Goal: Task Accomplishment & Management: Use online tool/utility

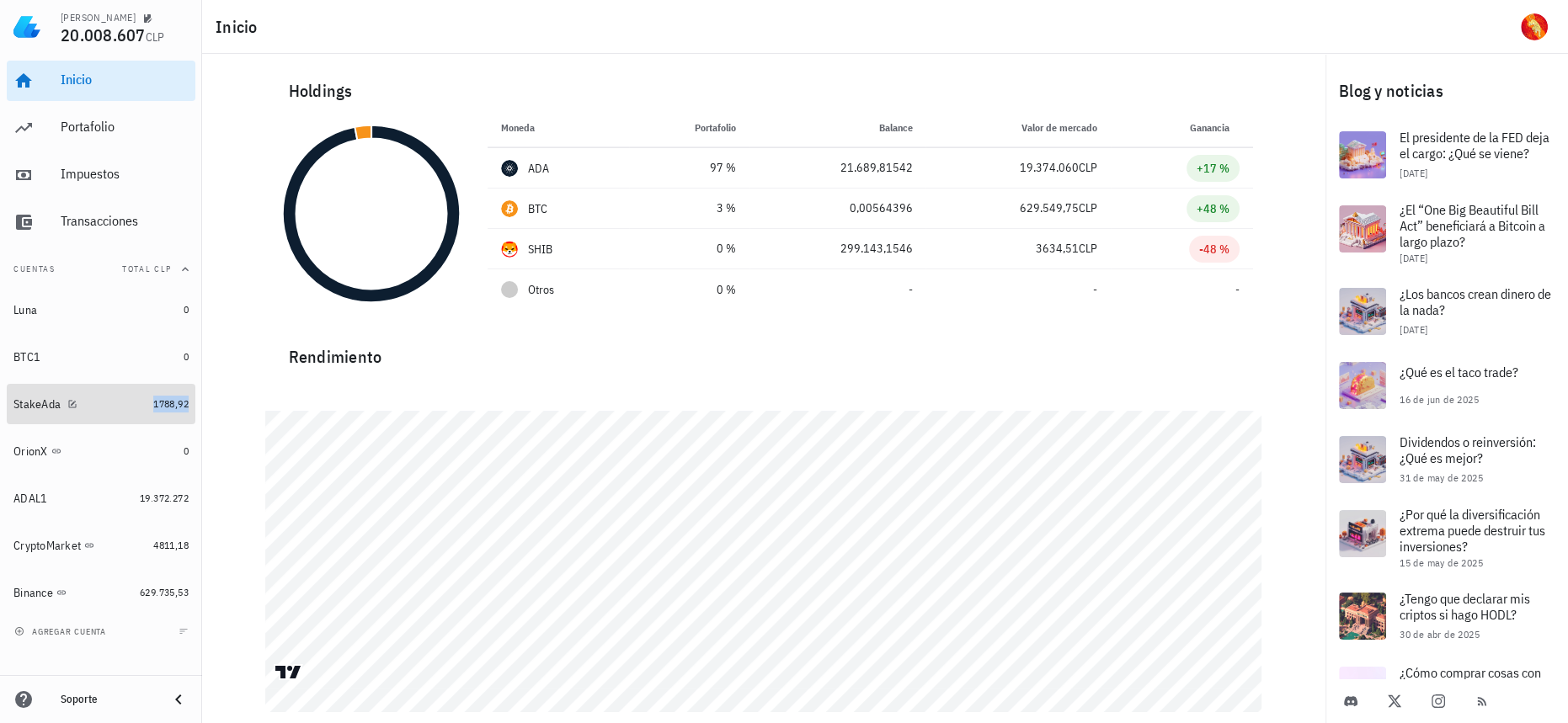
click at [167, 398] on span "1788,92" at bounding box center [171, 404] width 36 height 13
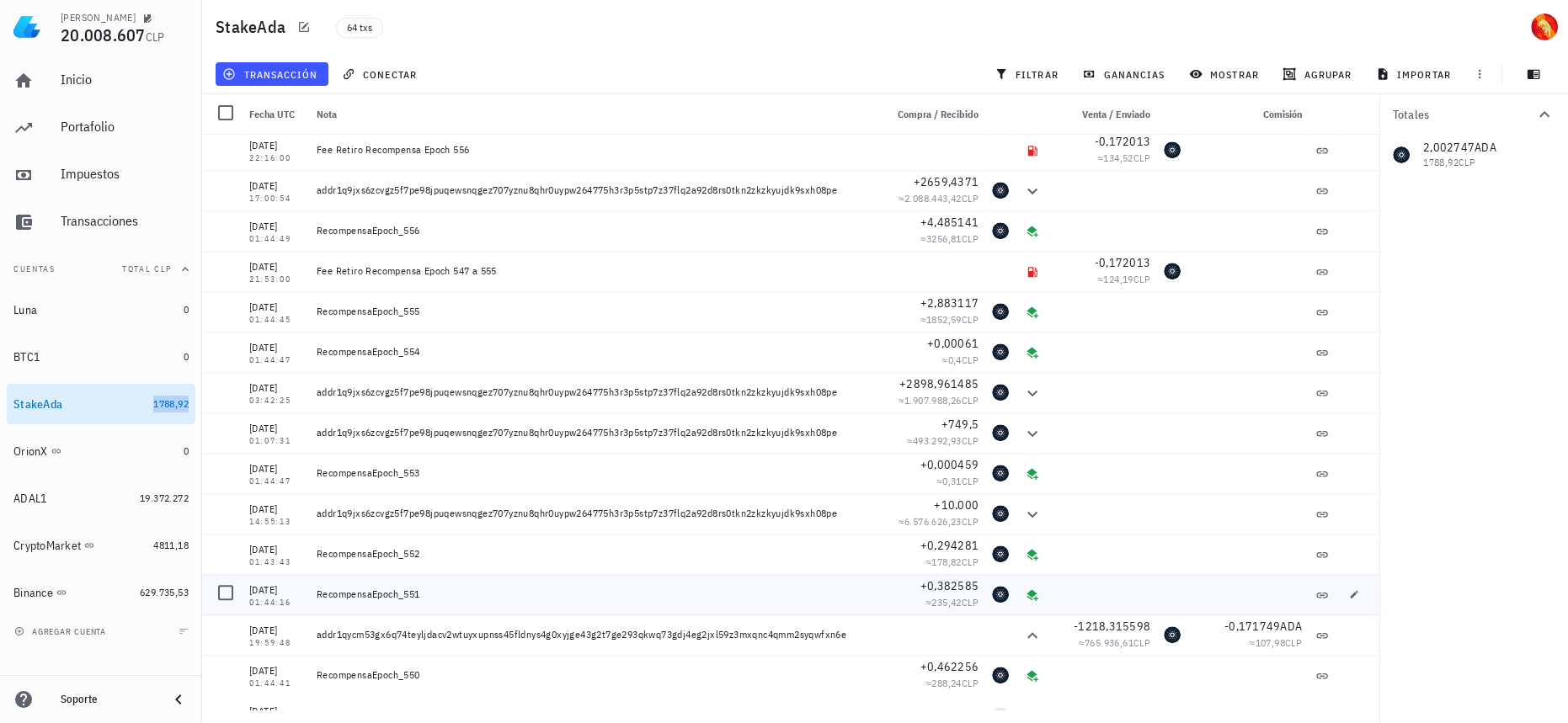
scroll to position [1760, 0]
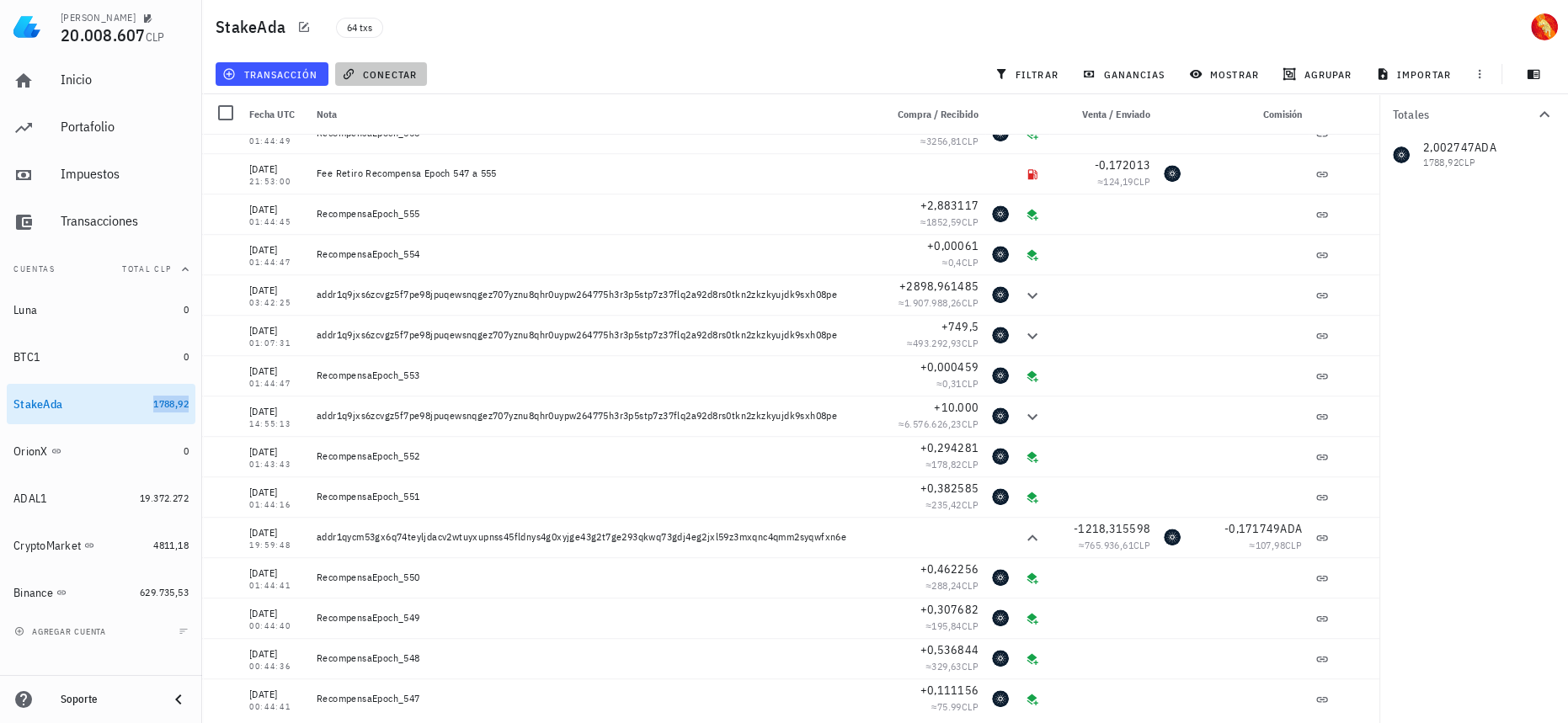
click at [404, 76] on span "conectar" at bounding box center [381, 73] width 72 height 13
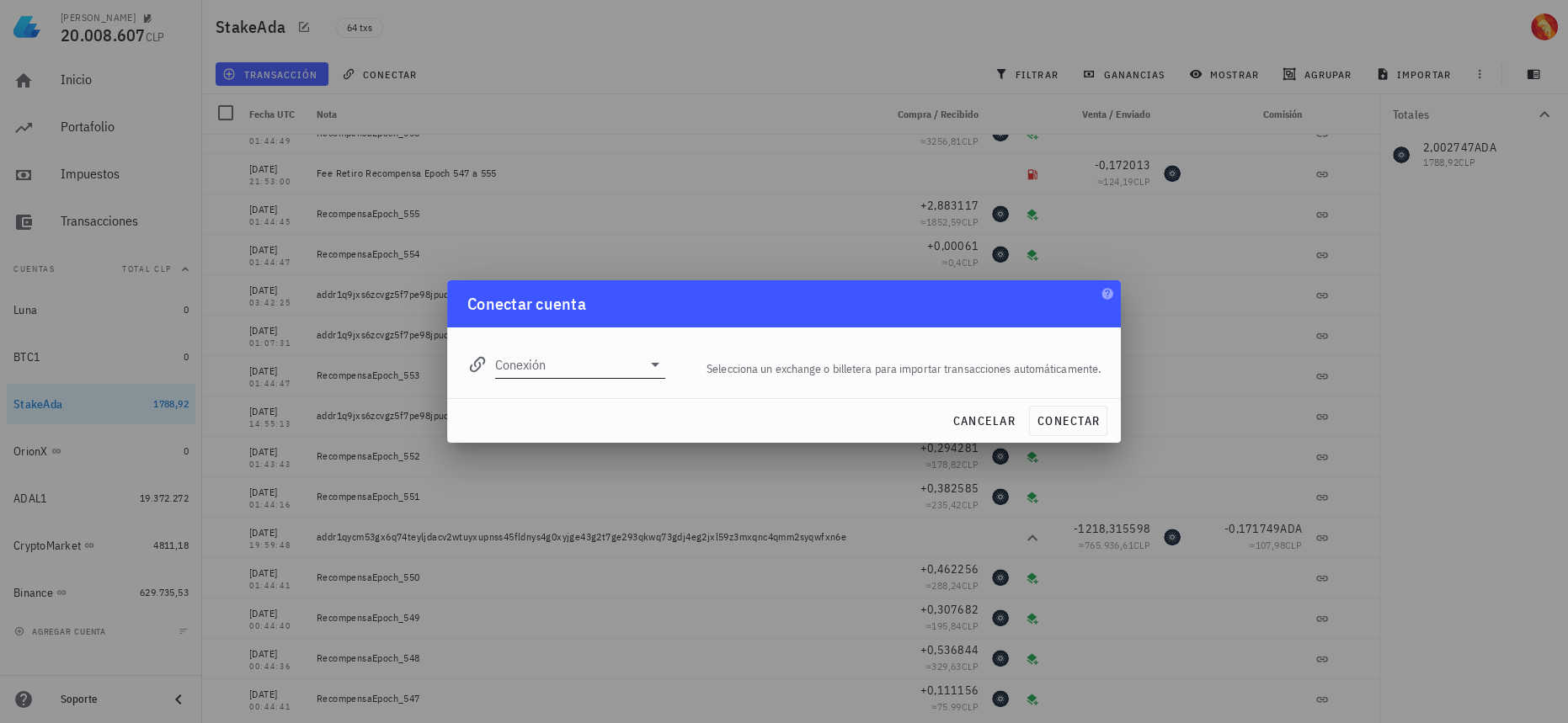
click at [616, 349] on div "Conexión" at bounding box center [566, 359] width 198 height 37
click at [614, 373] on input "Conexión" at bounding box center [569, 365] width 147 height 27
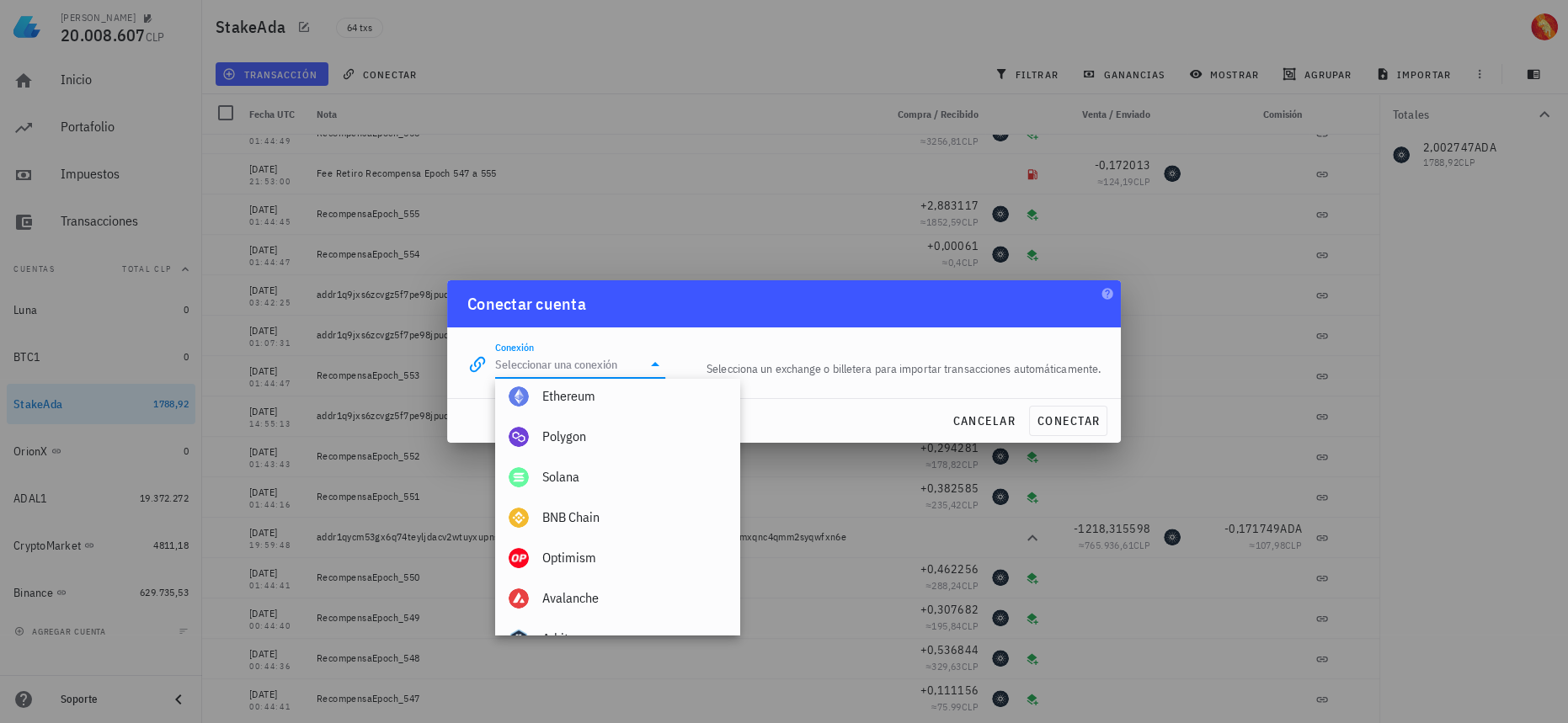
scroll to position [1181, 0]
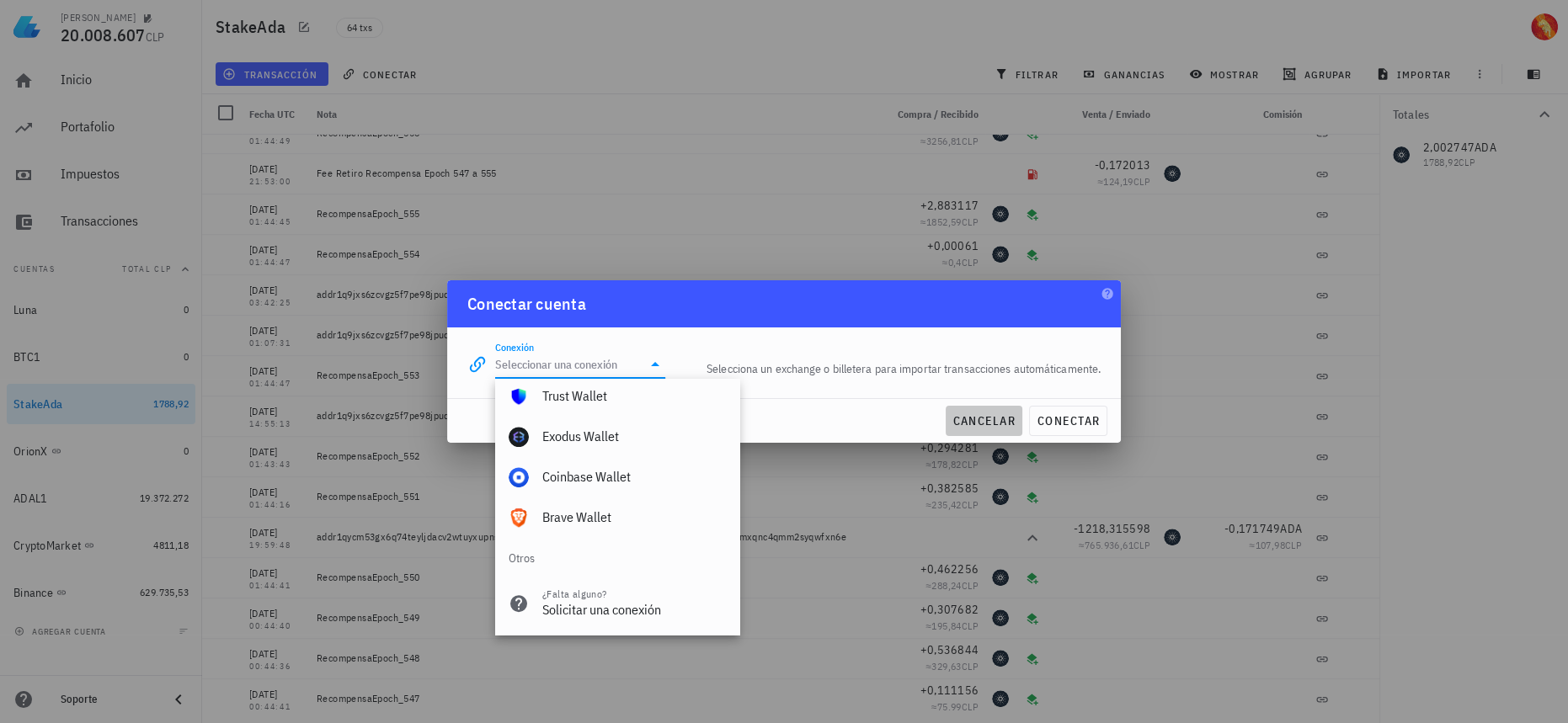
click at [1000, 416] on span "cancelar" at bounding box center [984, 421] width 63 height 15
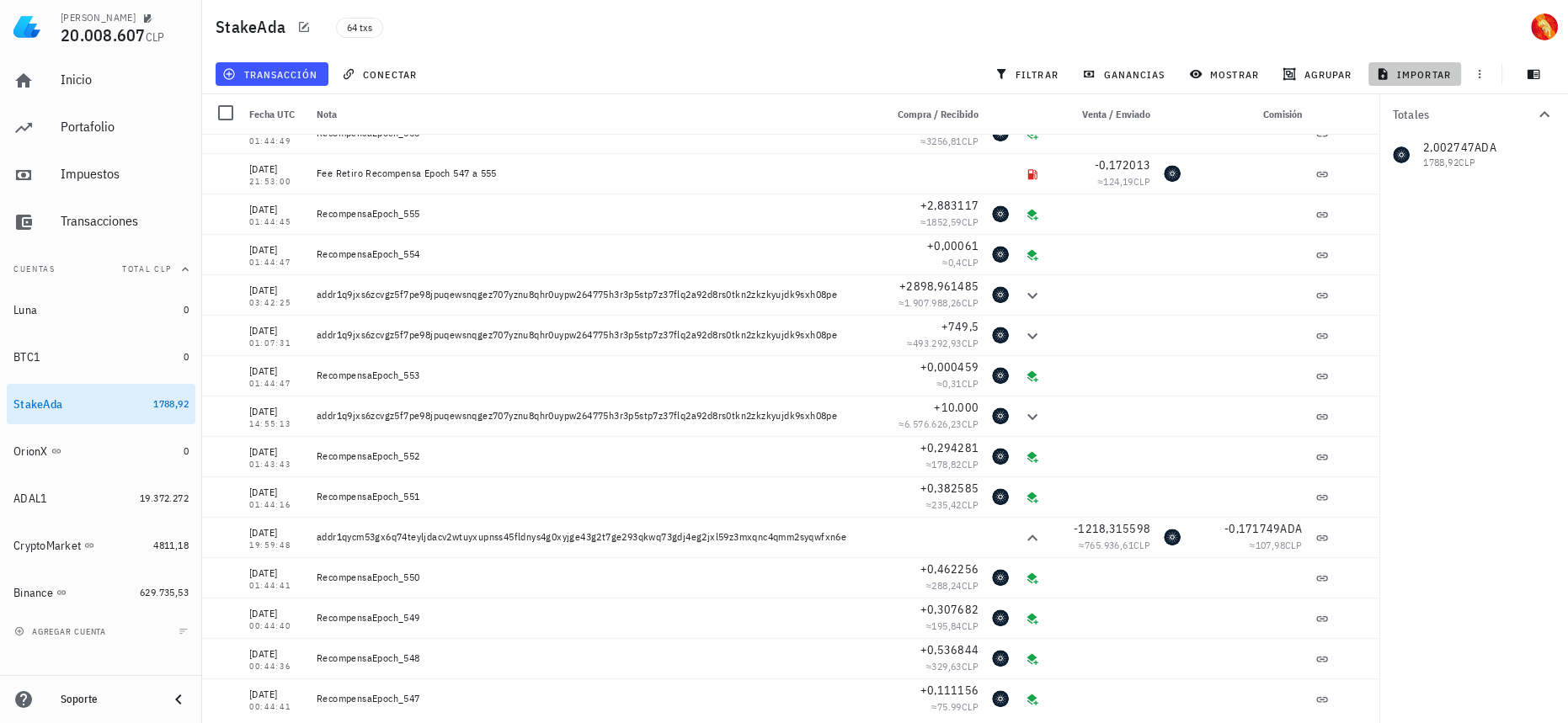
click at [1395, 67] on span "importar" at bounding box center [1415, 73] width 72 height 13
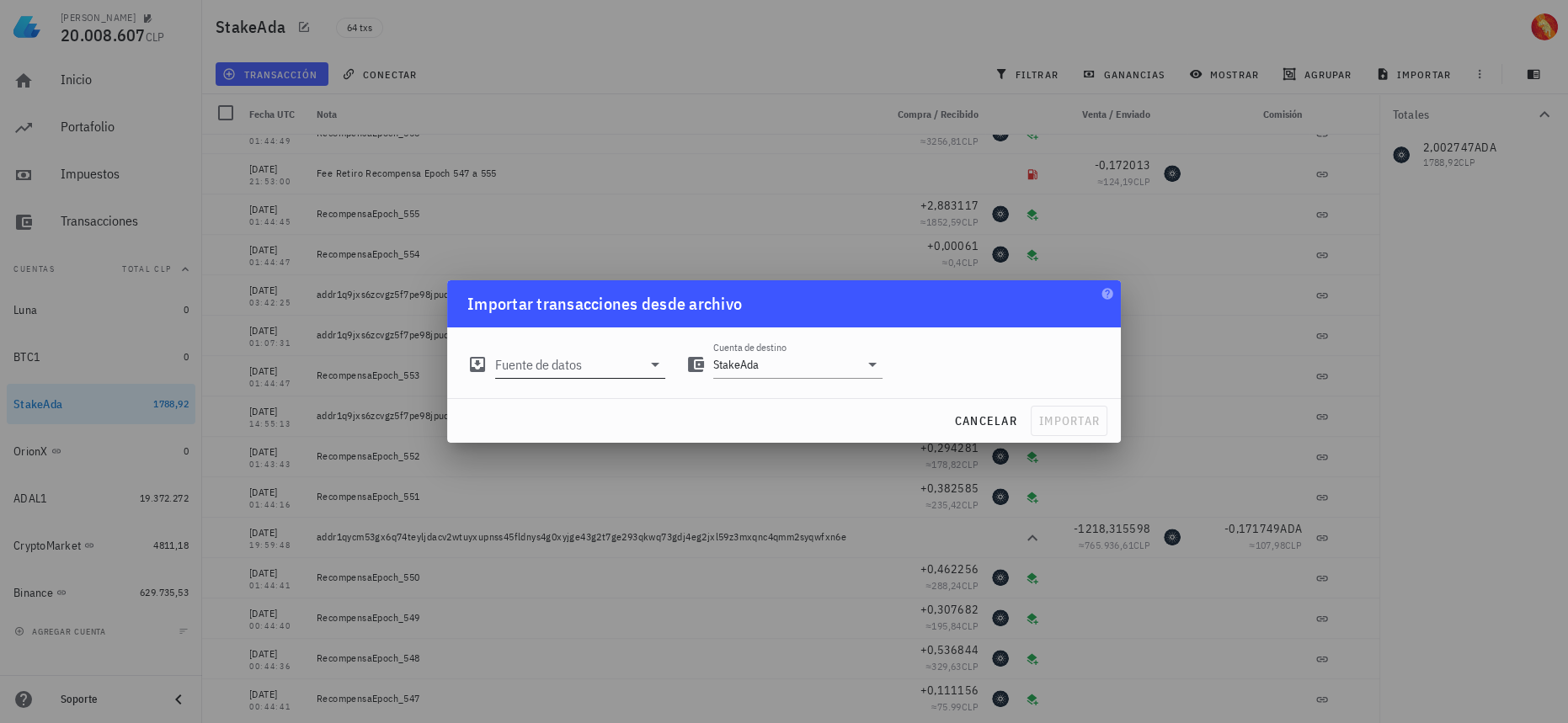
drag, startPoint x: 554, startPoint y: 378, endPoint x: 562, endPoint y: 374, distance: 8.9
click at [555, 378] on div "Fuente de datos" at bounding box center [580, 365] width 170 height 27
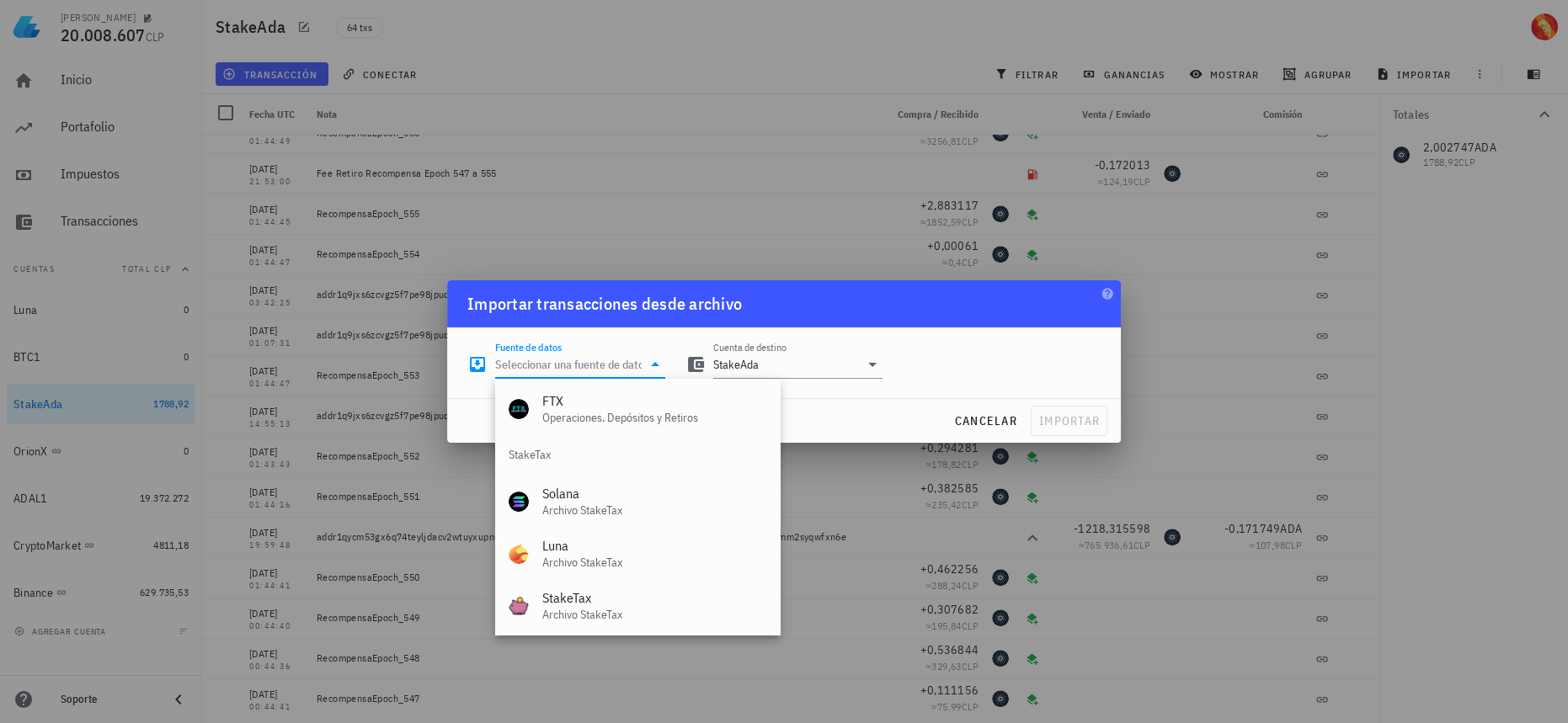
scroll to position [702, 0]
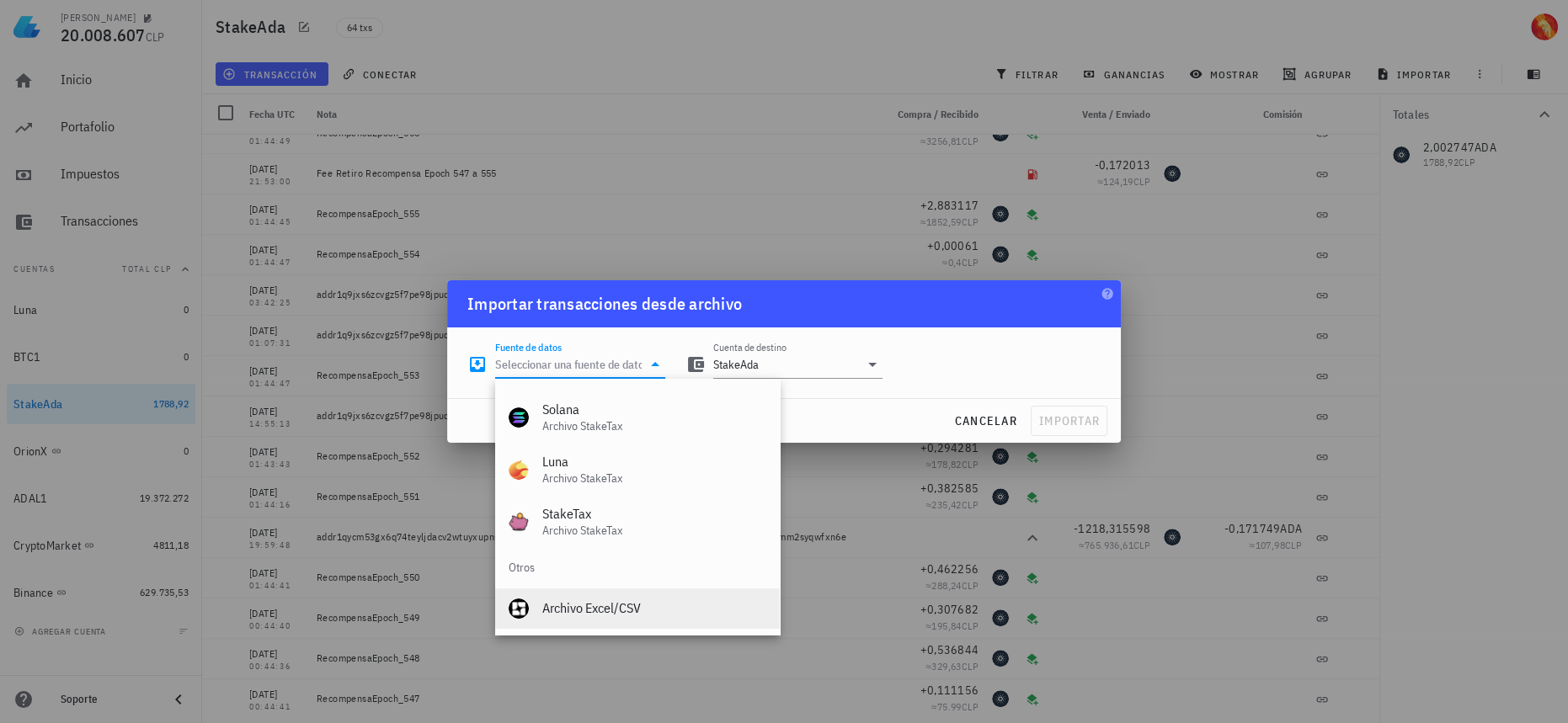
click at [587, 614] on div "Archivo Excel/CSV" at bounding box center [654, 609] width 224 height 16
type input "Archivo Excel/CSV"
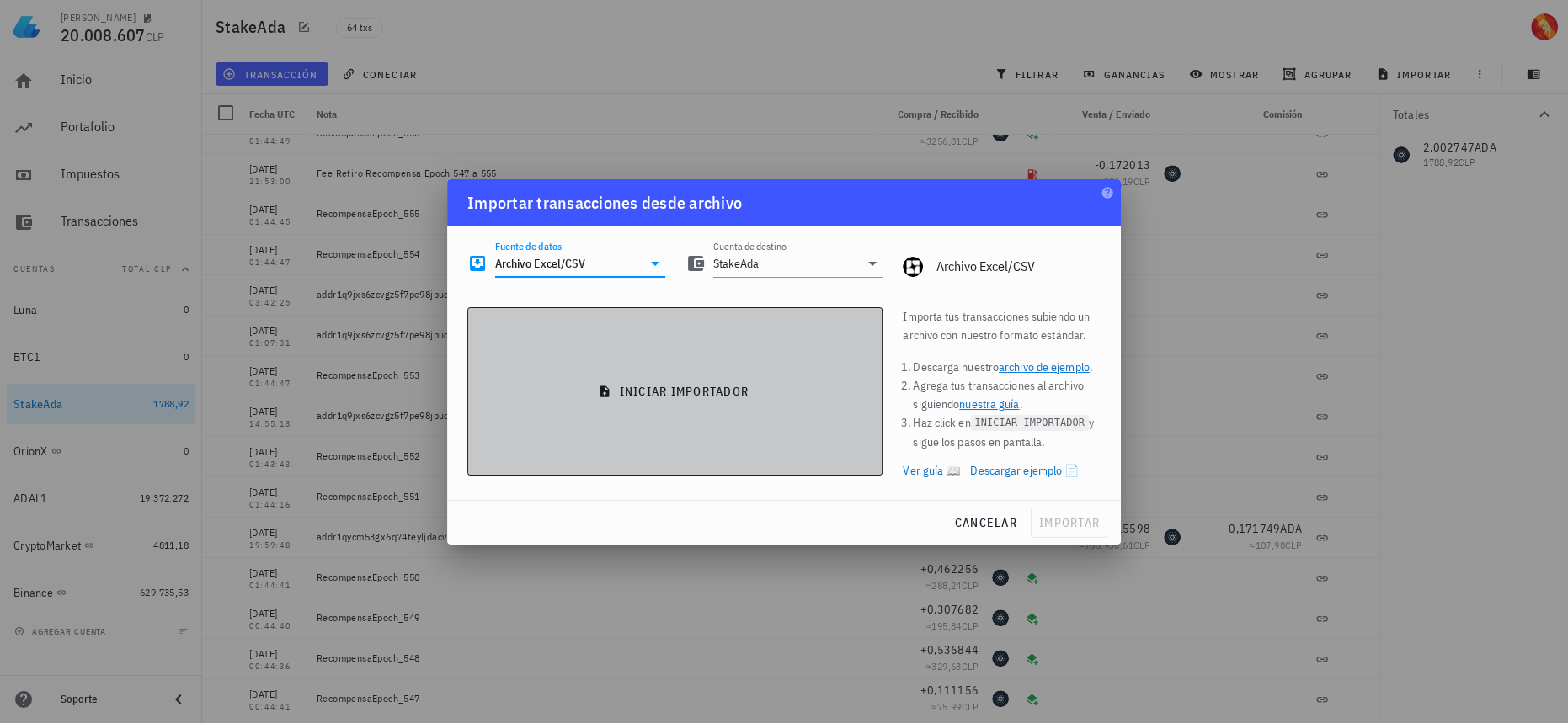
click at [685, 389] on span "iniciar importador" at bounding box center [675, 391] width 386 height 15
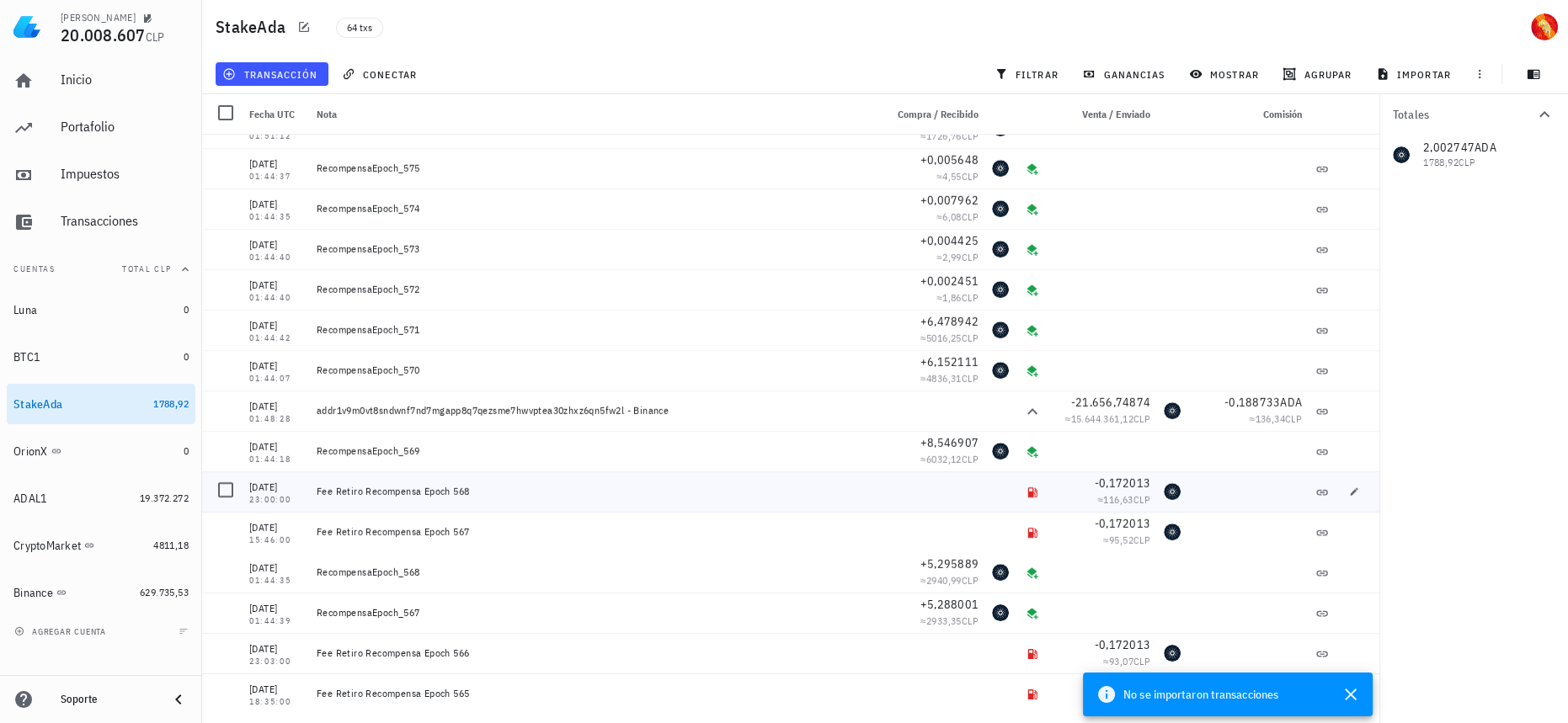
scroll to position [0, 0]
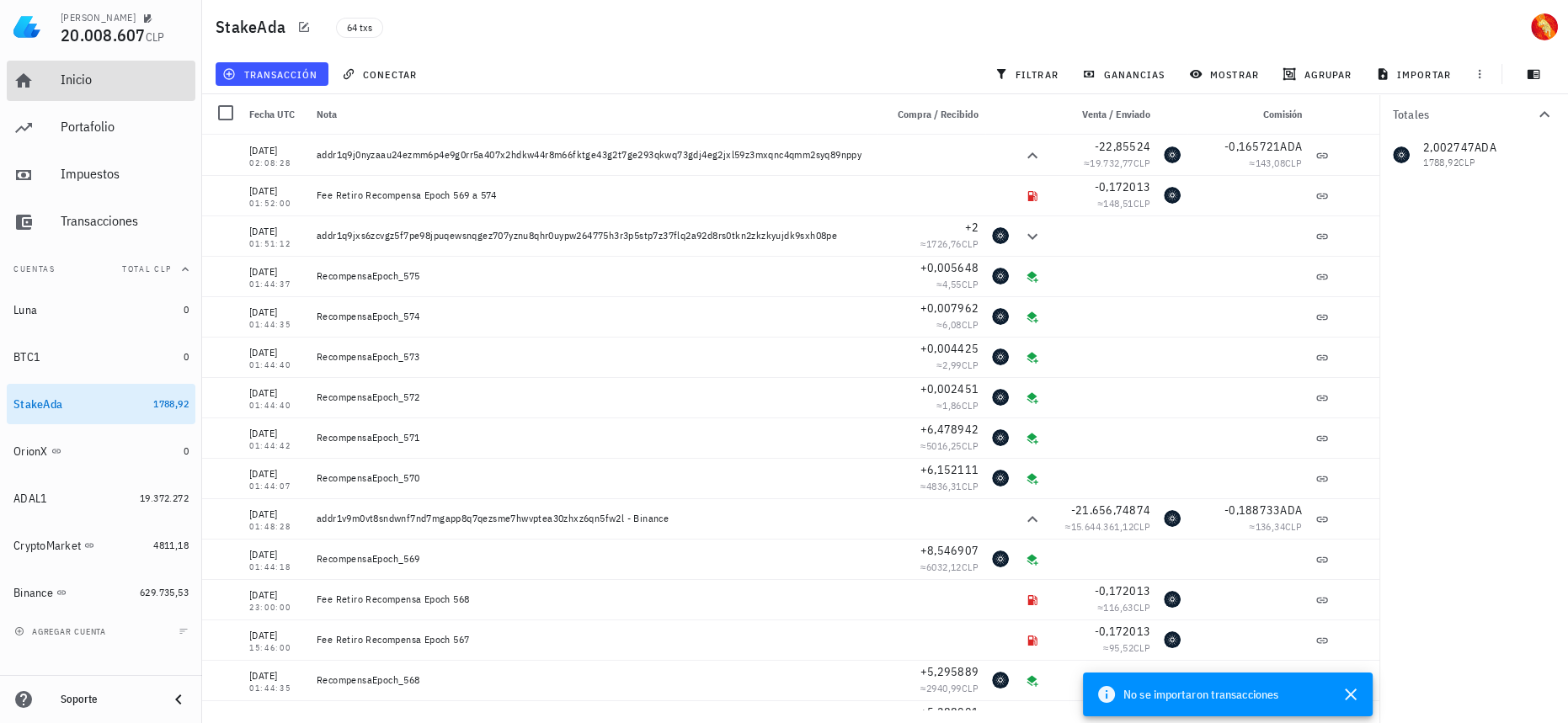
click at [173, 77] on div "Inicio" at bounding box center [124, 80] width 128 height 16
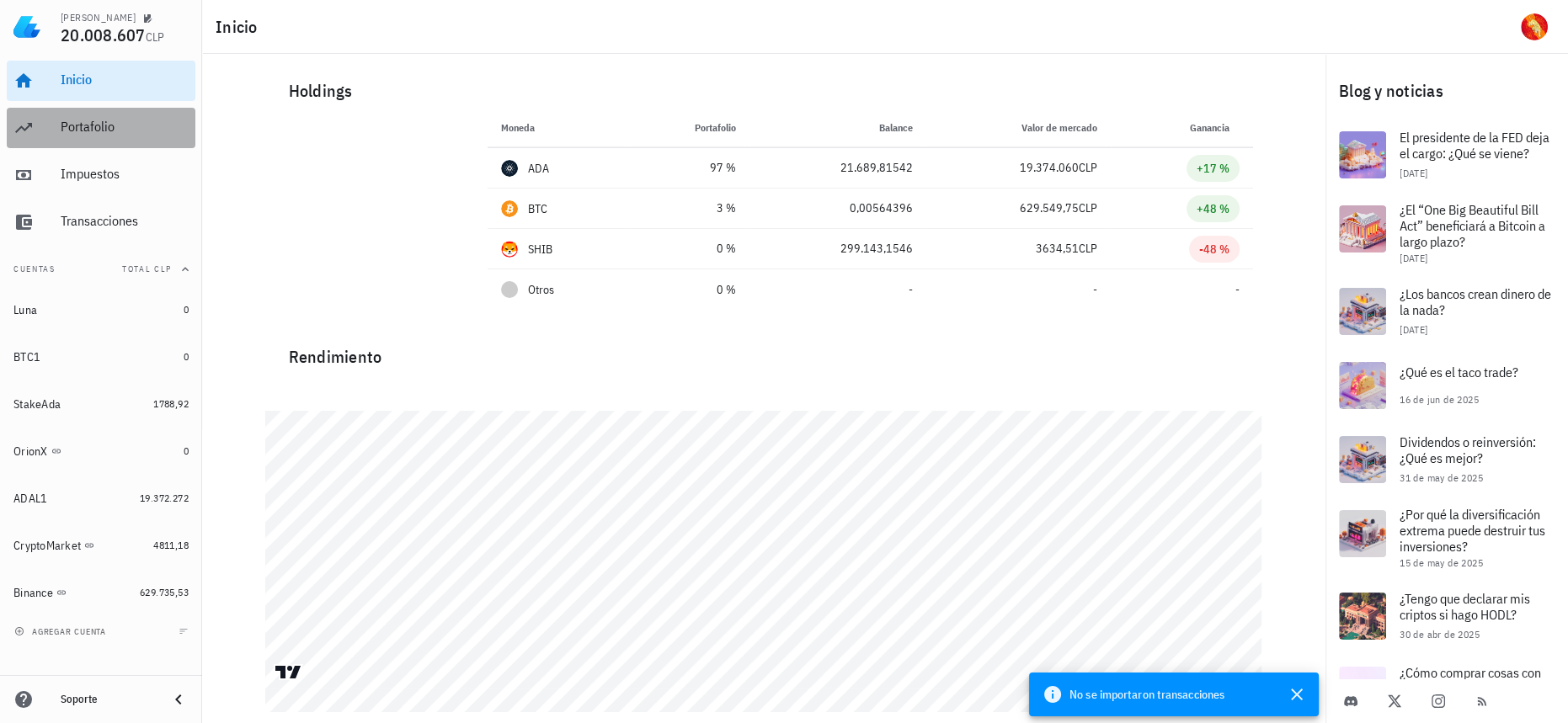
click at [139, 140] on div "Portafolio" at bounding box center [124, 128] width 128 height 38
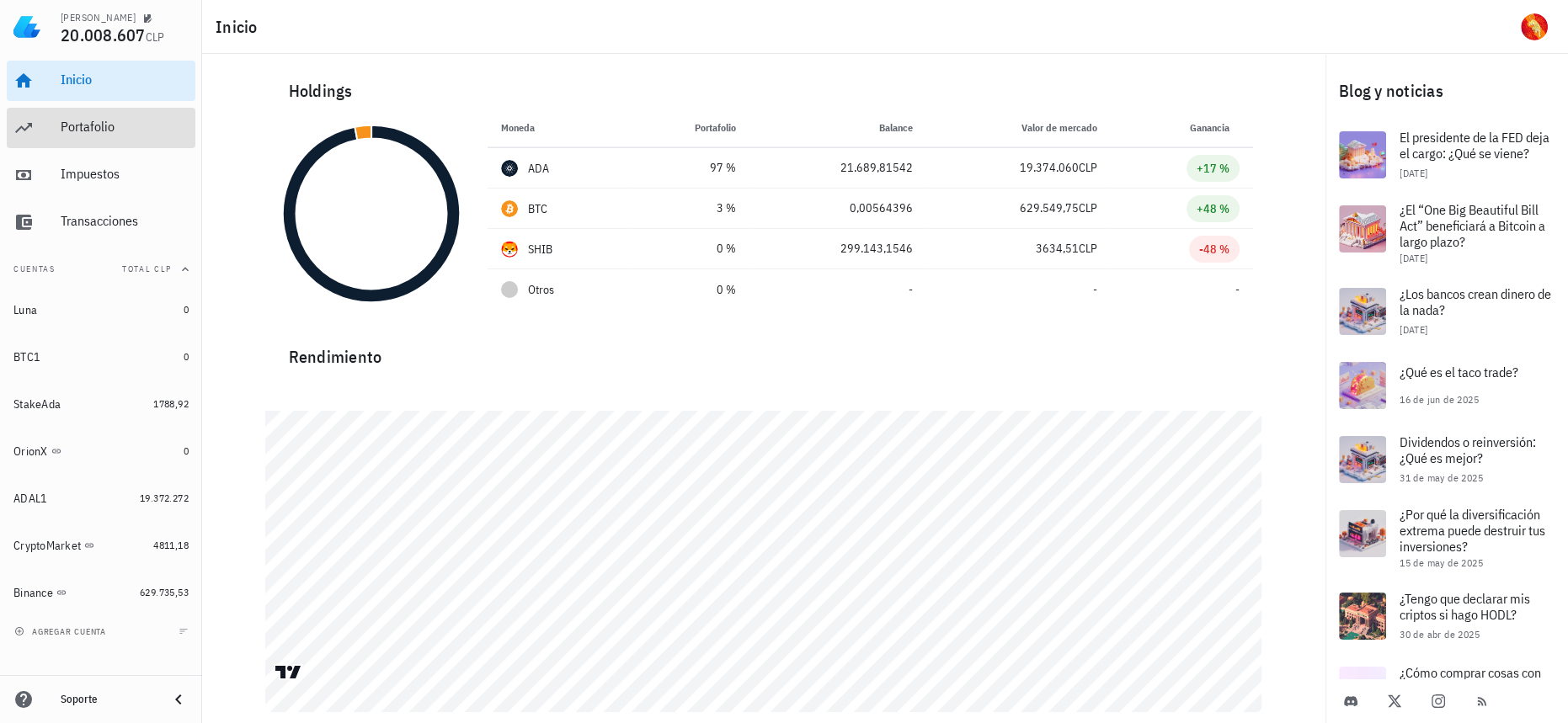
click at [110, 133] on div "Portafolio" at bounding box center [124, 127] width 128 height 16
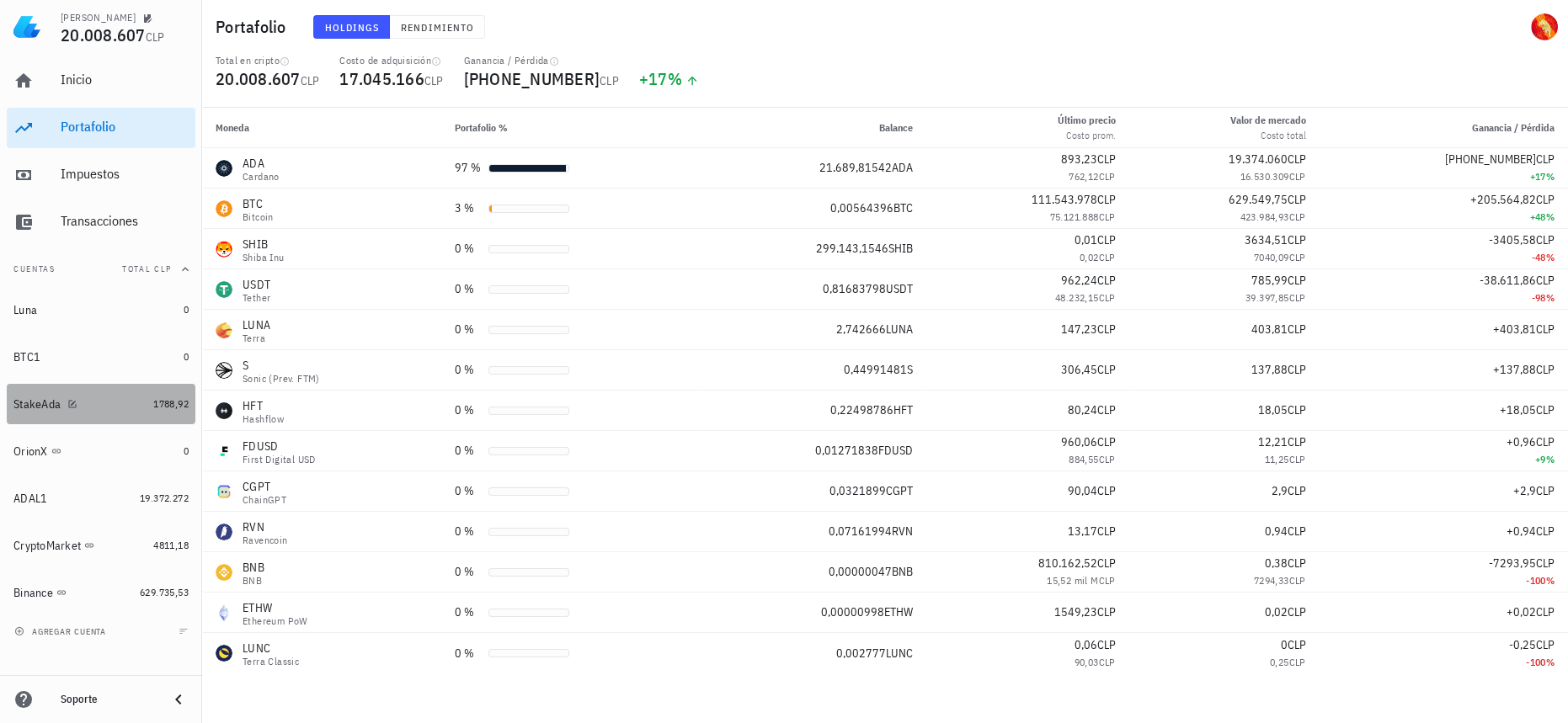
click at [139, 407] on div "StakeAda" at bounding box center [80, 405] width 133 height 16
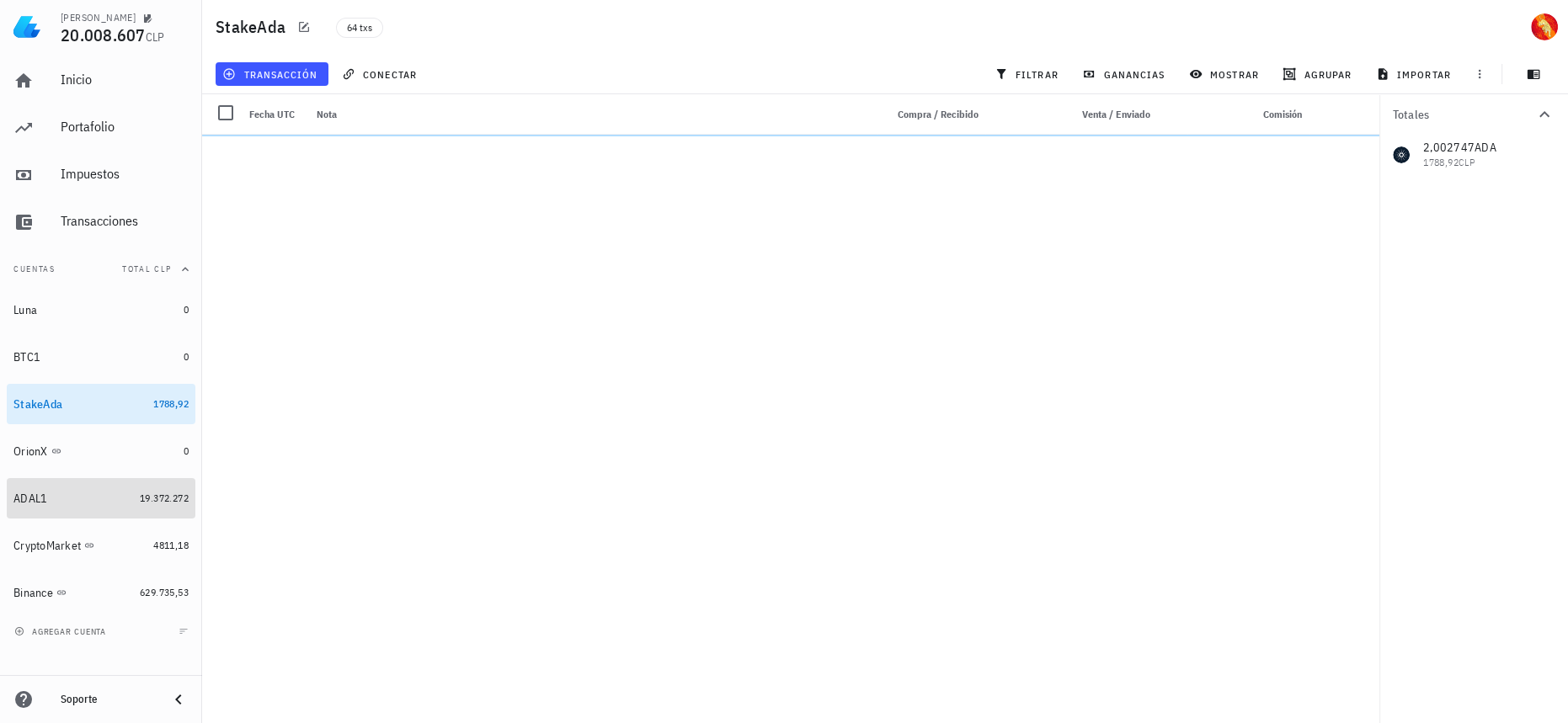
click at [160, 505] on div "19.372.272" at bounding box center [164, 498] width 49 height 17
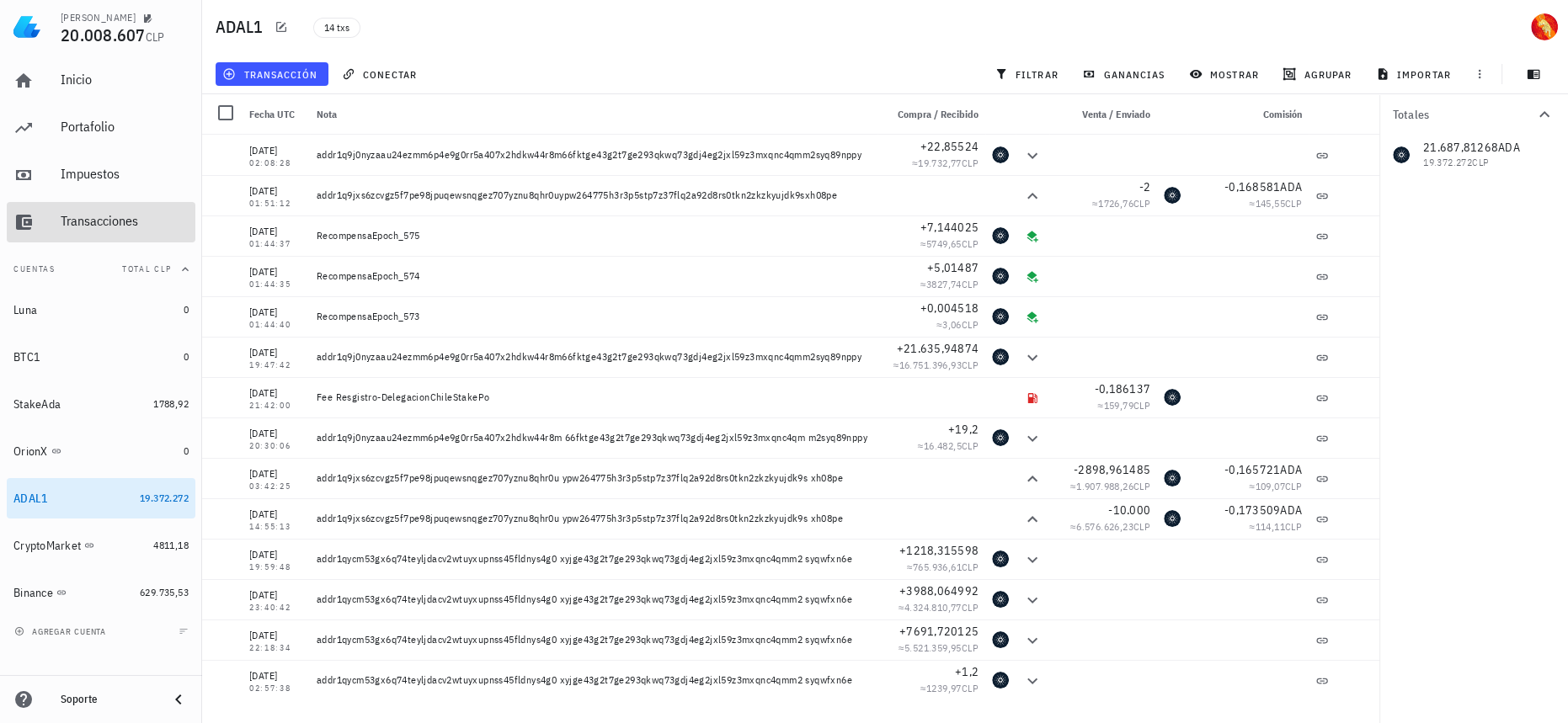
click at [133, 225] on div "Transacciones" at bounding box center [124, 221] width 128 height 16
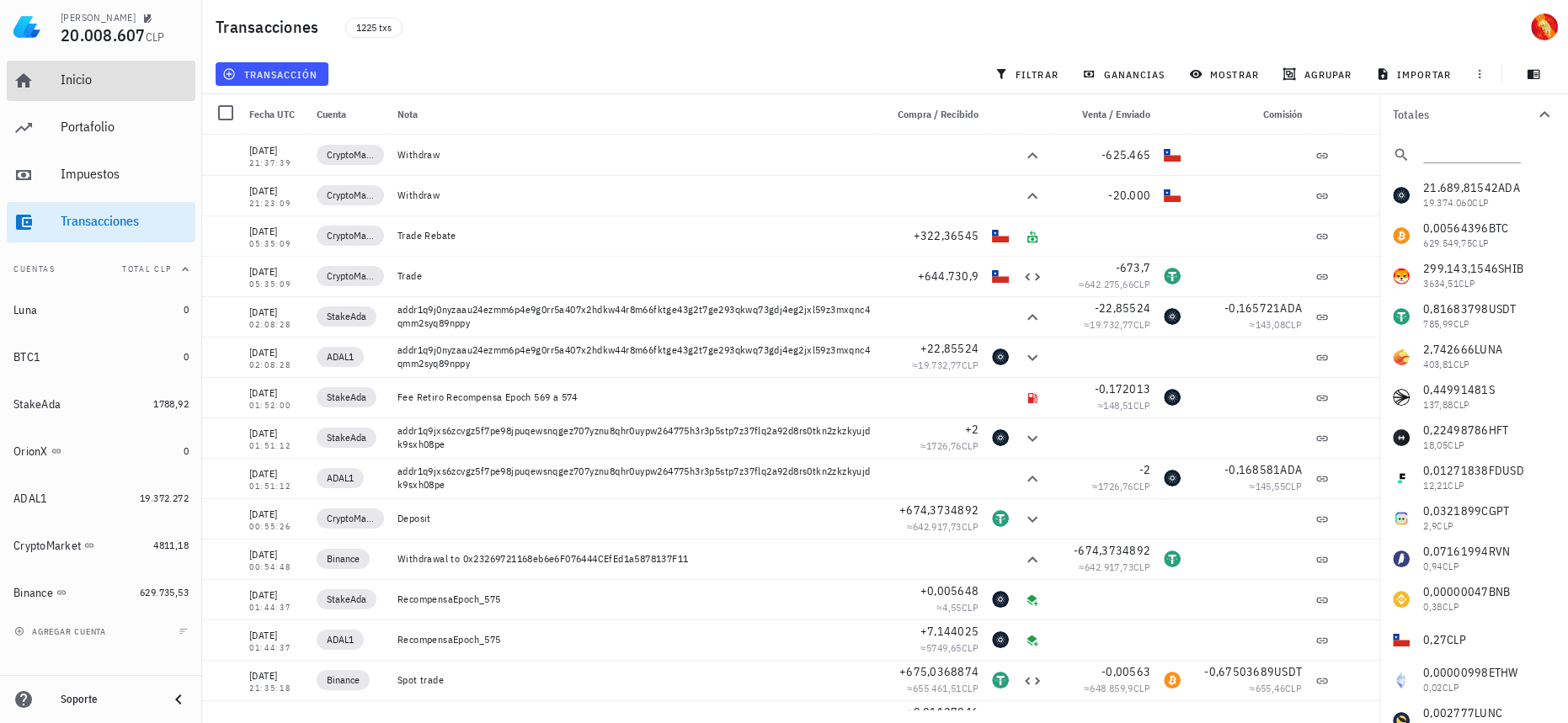
click at [69, 72] on div "Inicio" at bounding box center [124, 80] width 128 height 16
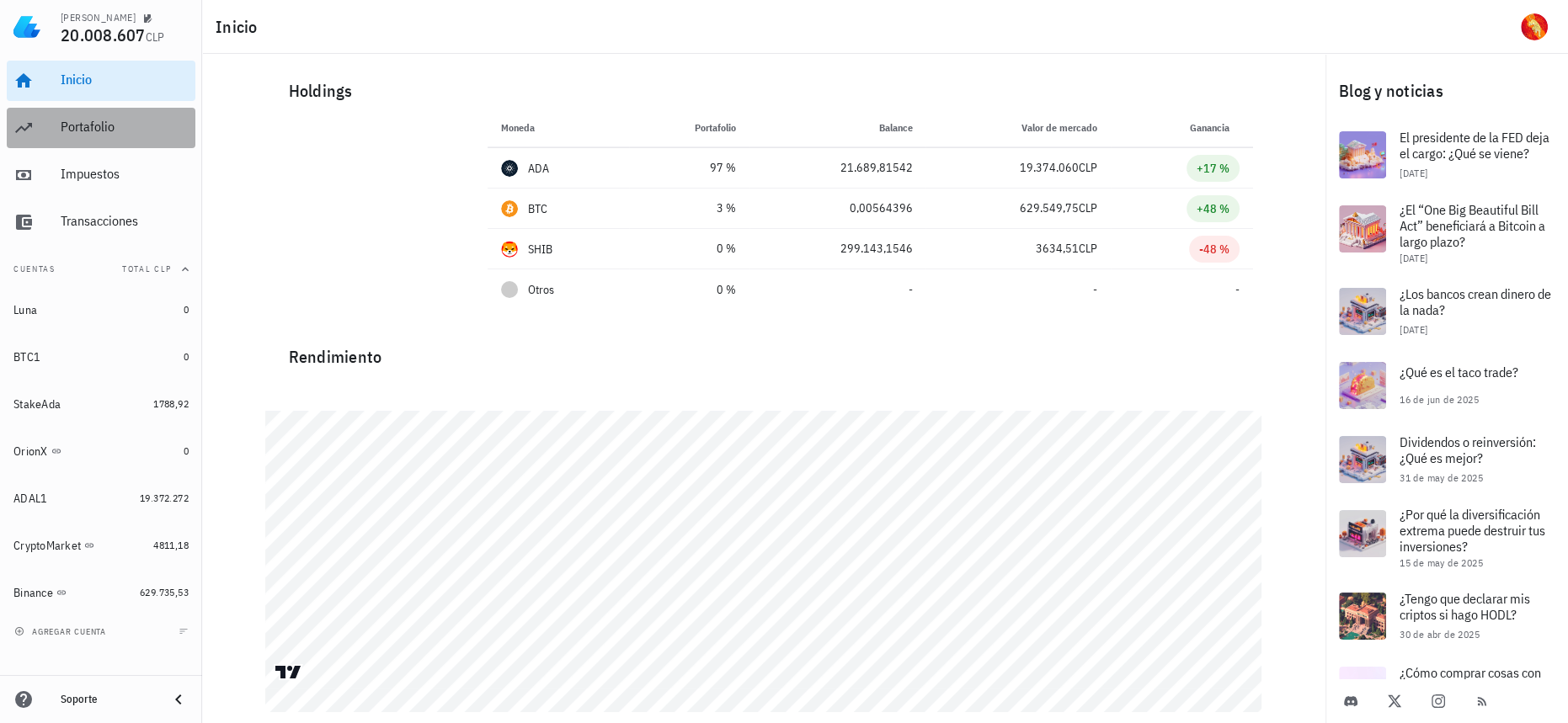
click at [97, 125] on div "Portafolio" at bounding box center [124, 127] width 128 height 16
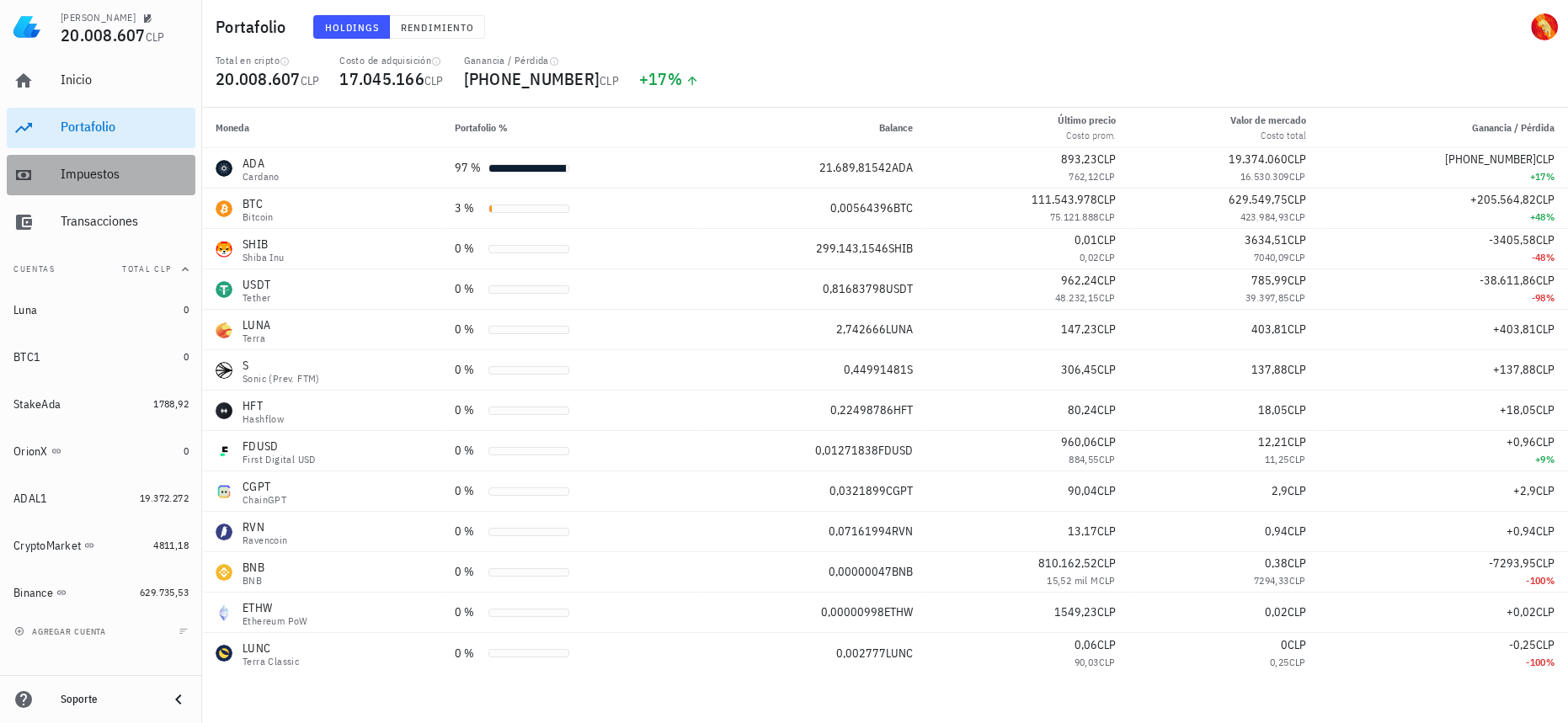
click at [121, 173] on div "Impuestos" at bounding box center [124, 174] width 128 height 16
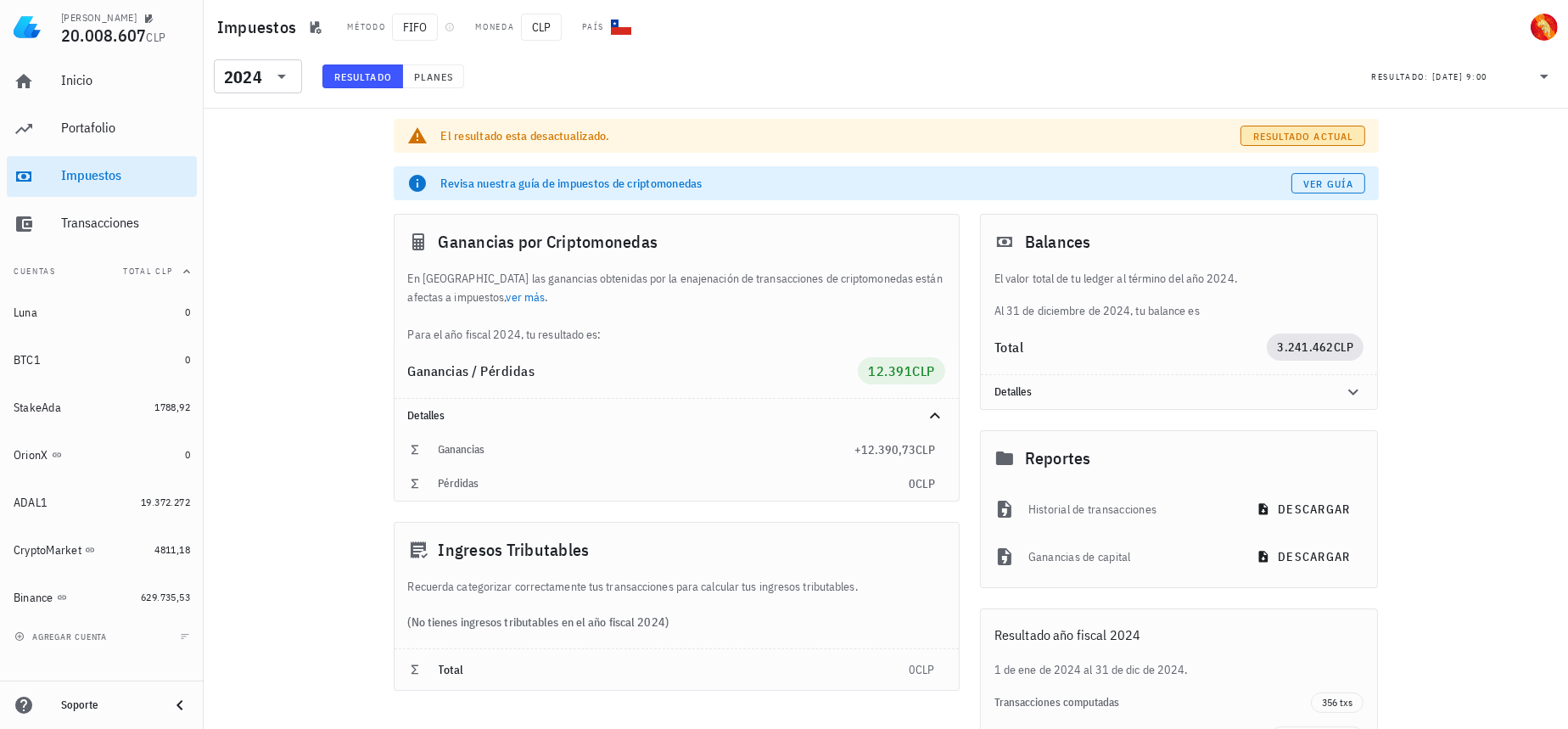
click at [1317, 144] on button "Resultado actual" at bounding box center [1302, 135] width 124 height 21
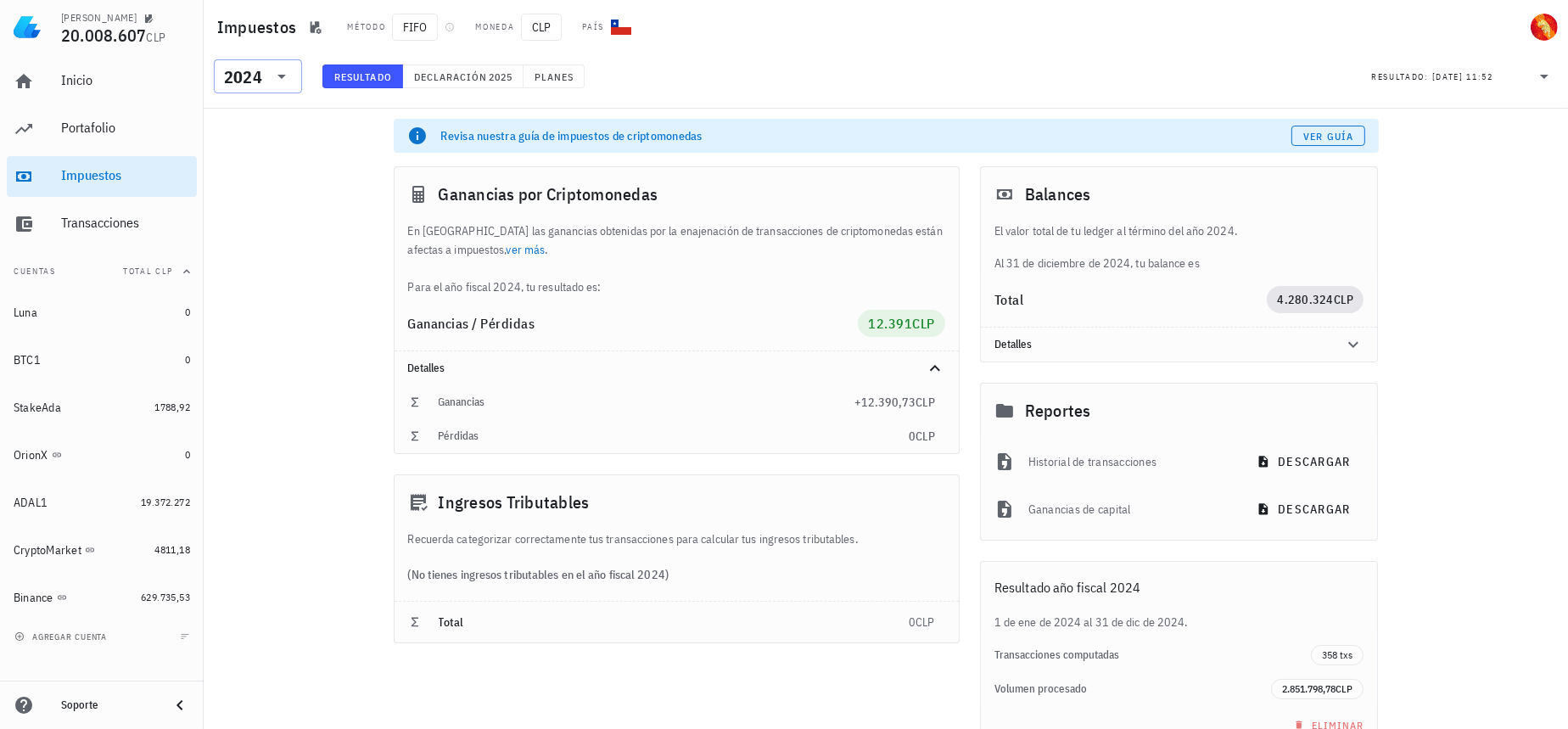
click at [299, 76] on div "​ 2024" at bounding box center [258, 77] width 88 height 34
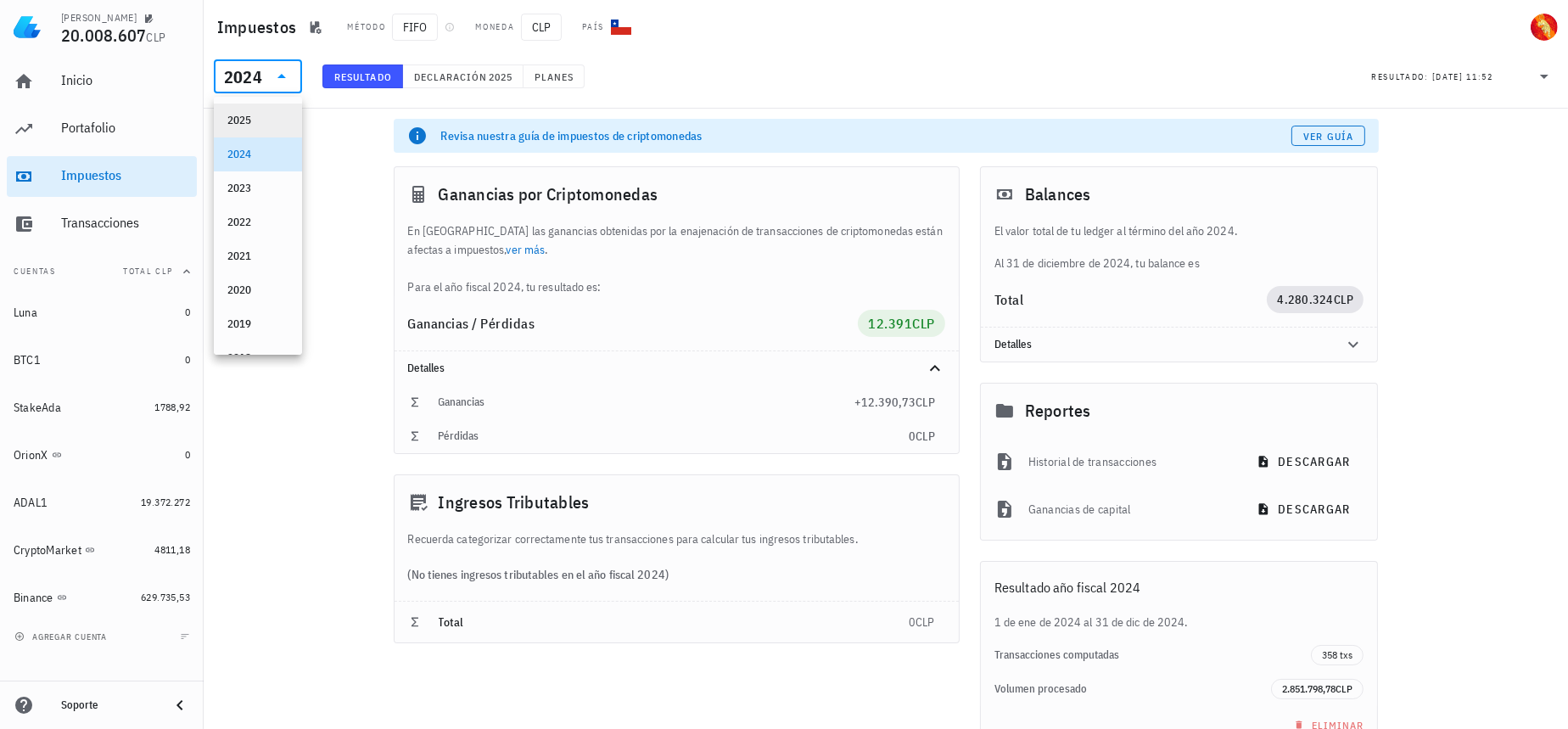
click at [276, 122] on div "2025" at bounding box center [258, 120] width 61 height 14
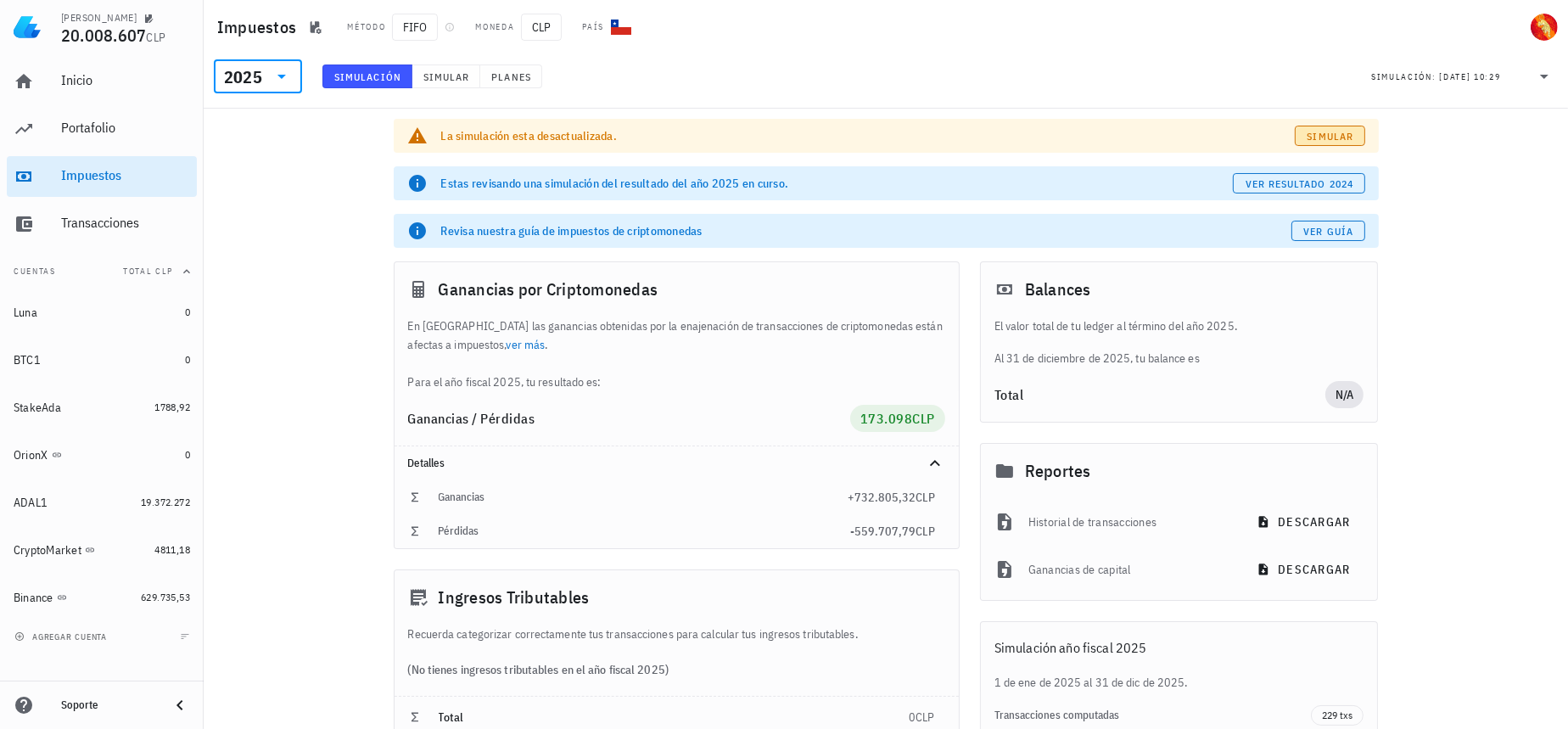
click at [1351, 132] on span "Simular" at bounding box center [1330, 136] width 48 height 13
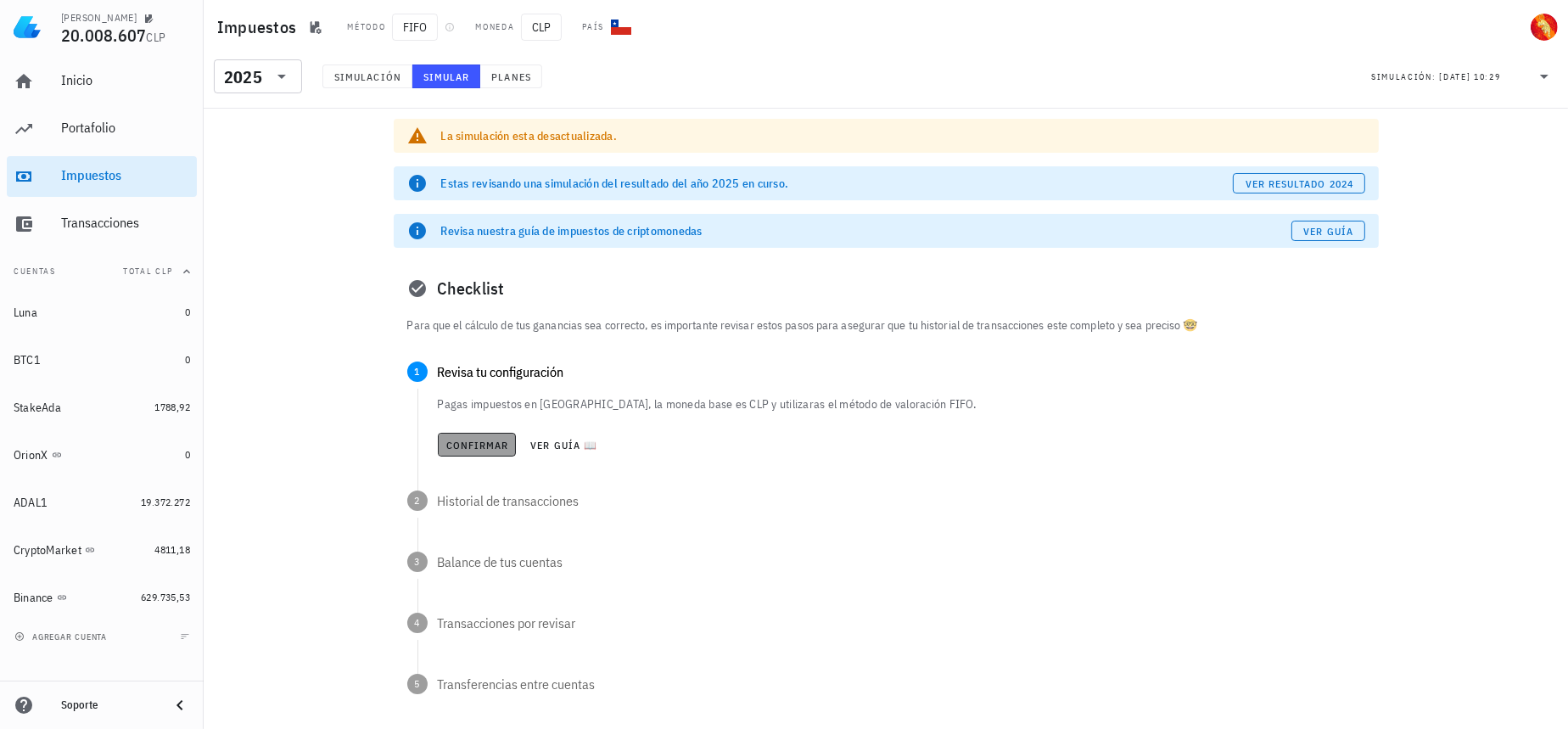
click at [458, 439] on span "Confirmar" at bounding box center [477, 445] width 64 height 13
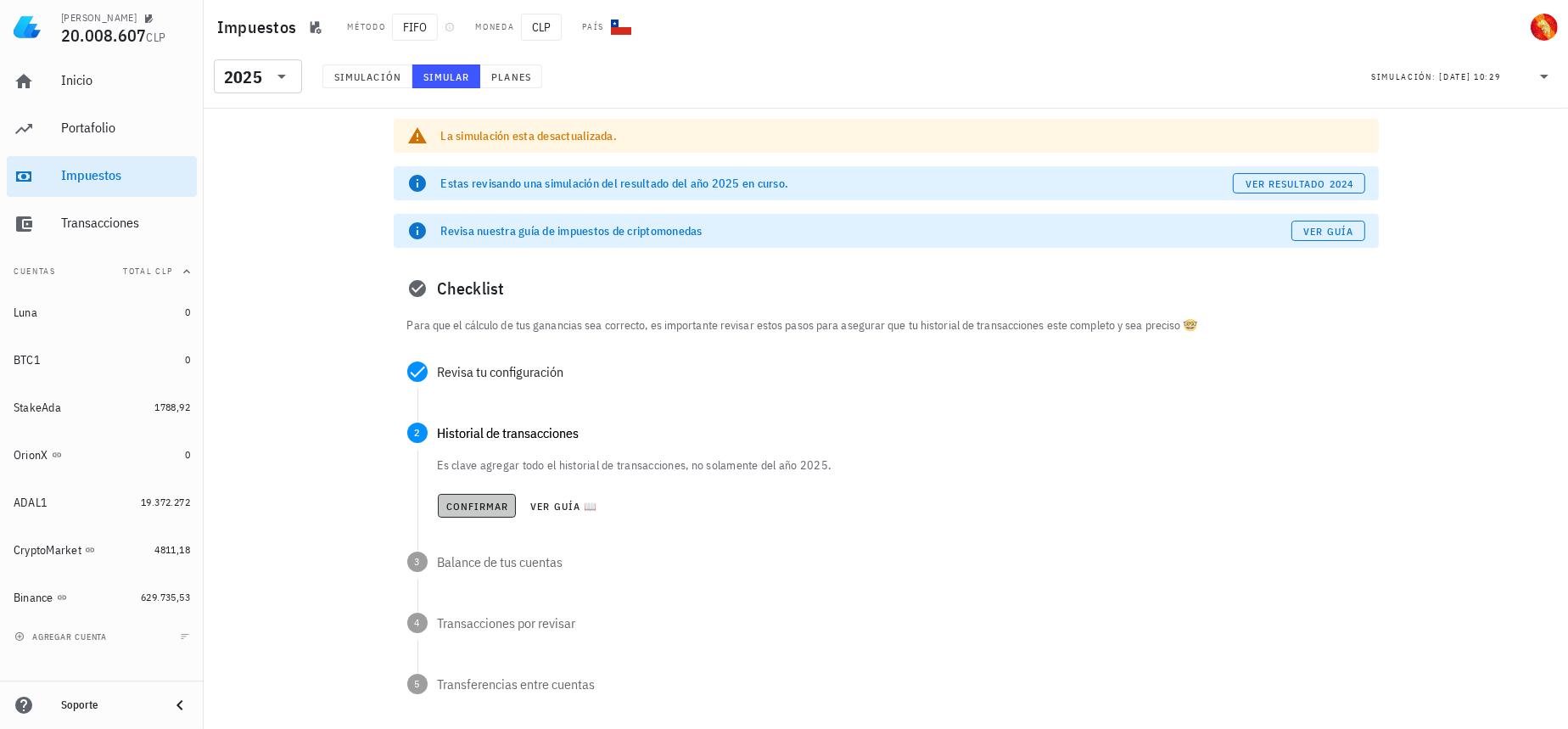
click at [486, 506] on span "Confirmar" at bounding box center [477, 506] width 64 height 13
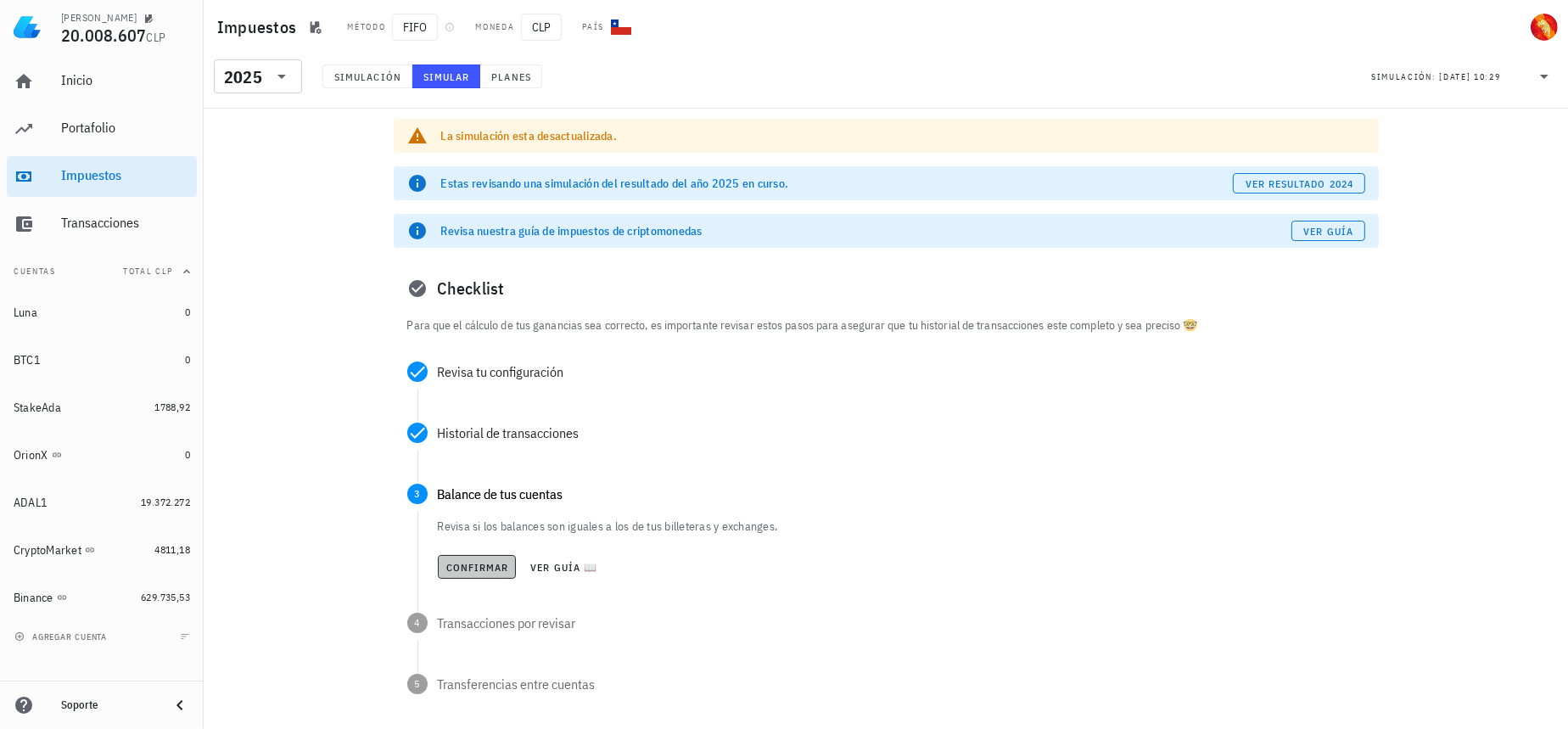
drag, startPoint x: 476, startPoint y: 568, endPoint x: 473, endPoint y: 577, distance: 9.5
click at [475, 570] on span "Confirmar" at bounding box center [477, 568] width 64 height 13
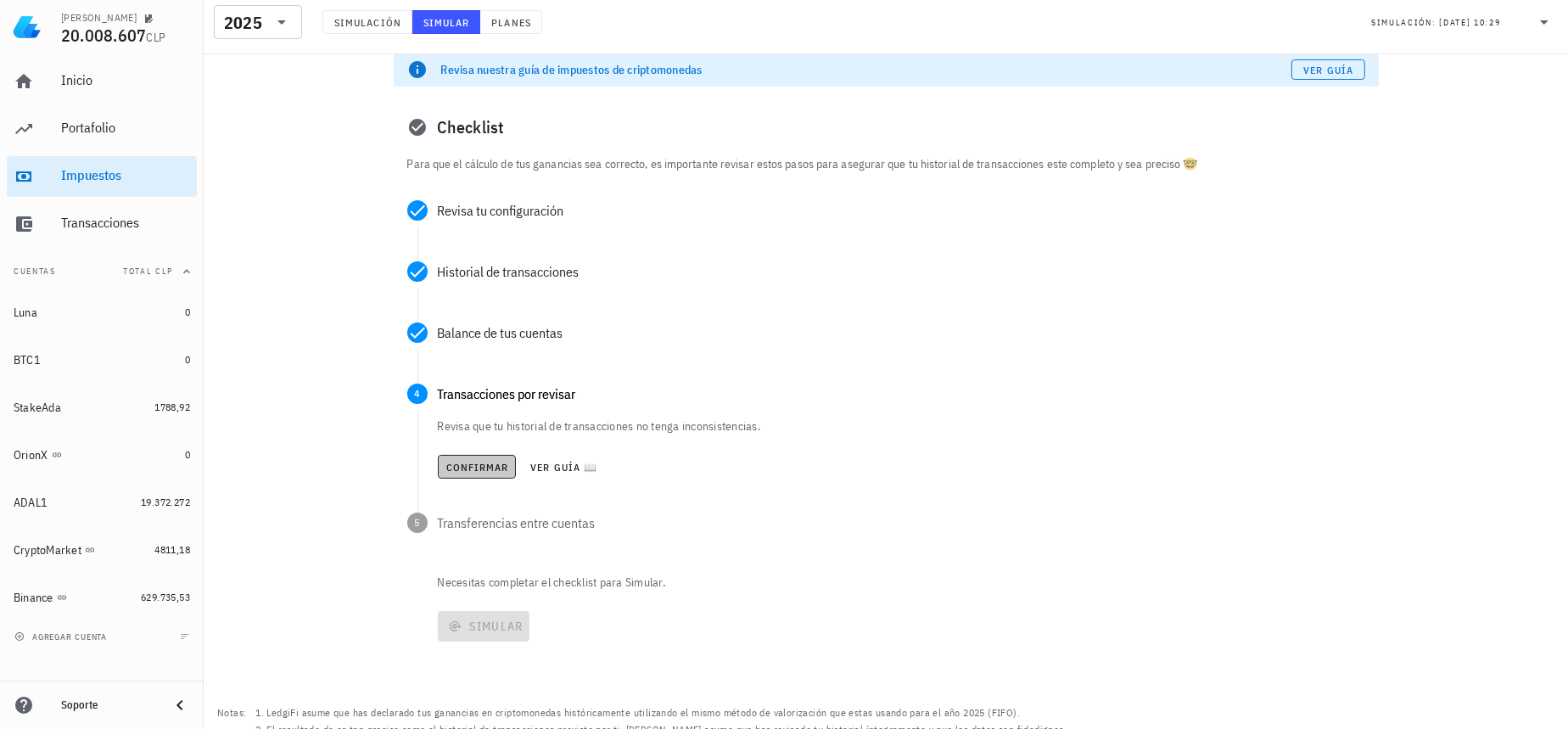
click at [491, 464] on span "Confirmar" at bounding box center [477, 468] width 64 height 13
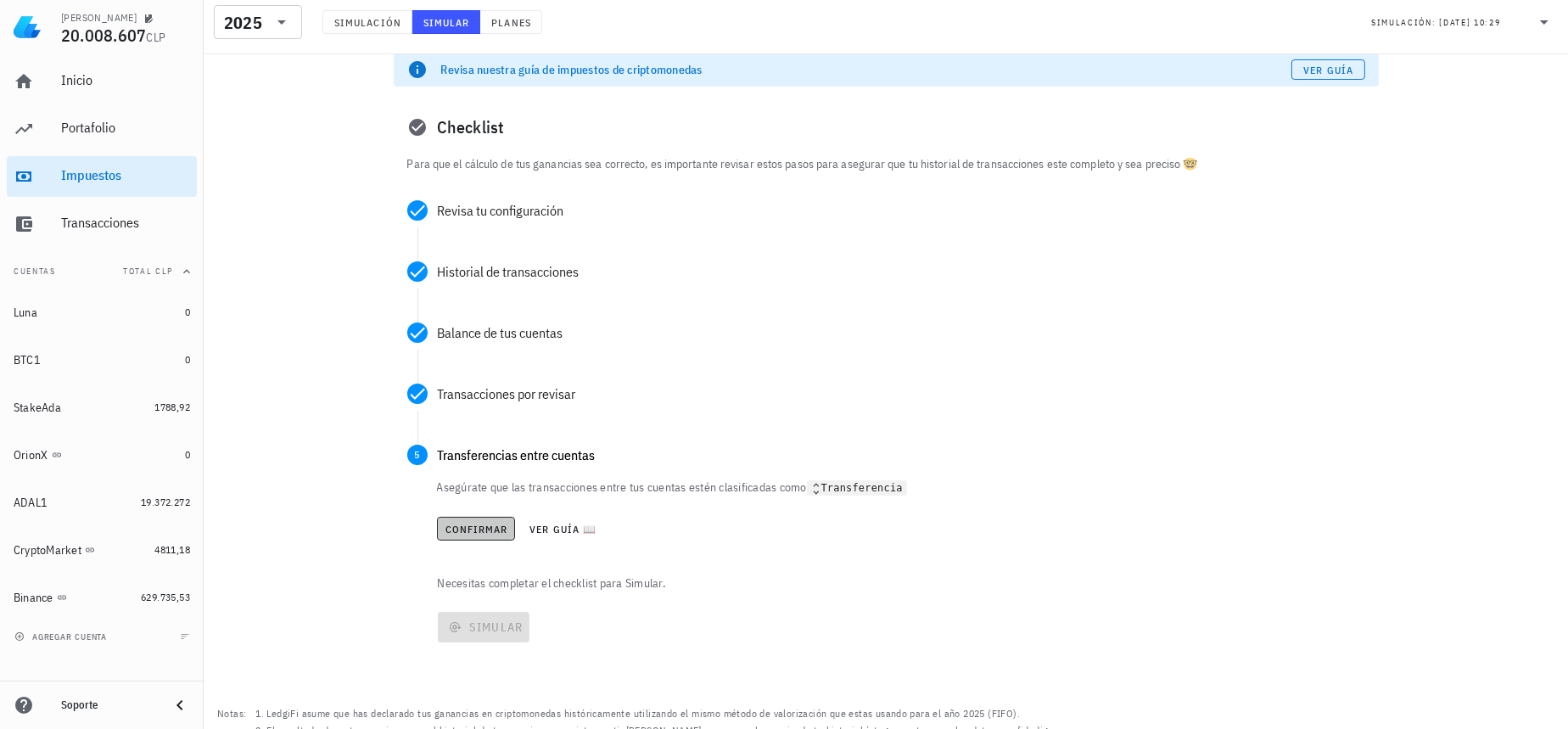
click at [485, 533] on span "Confirmar" at bounding box center [476, 529] width 64 height 13
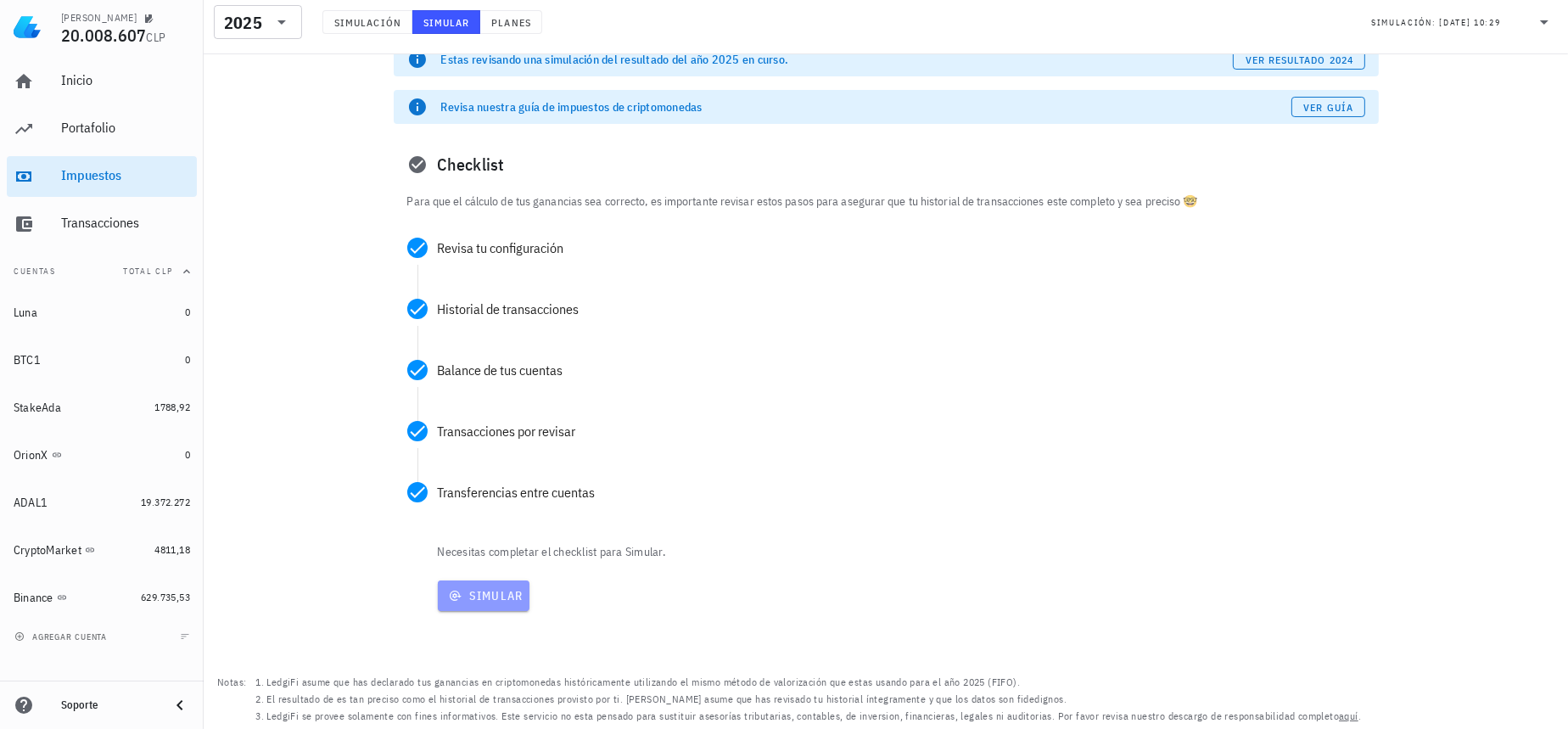
click at [479, 596] on span "Simular" at bounding box center [485, 596] width 79 height 15
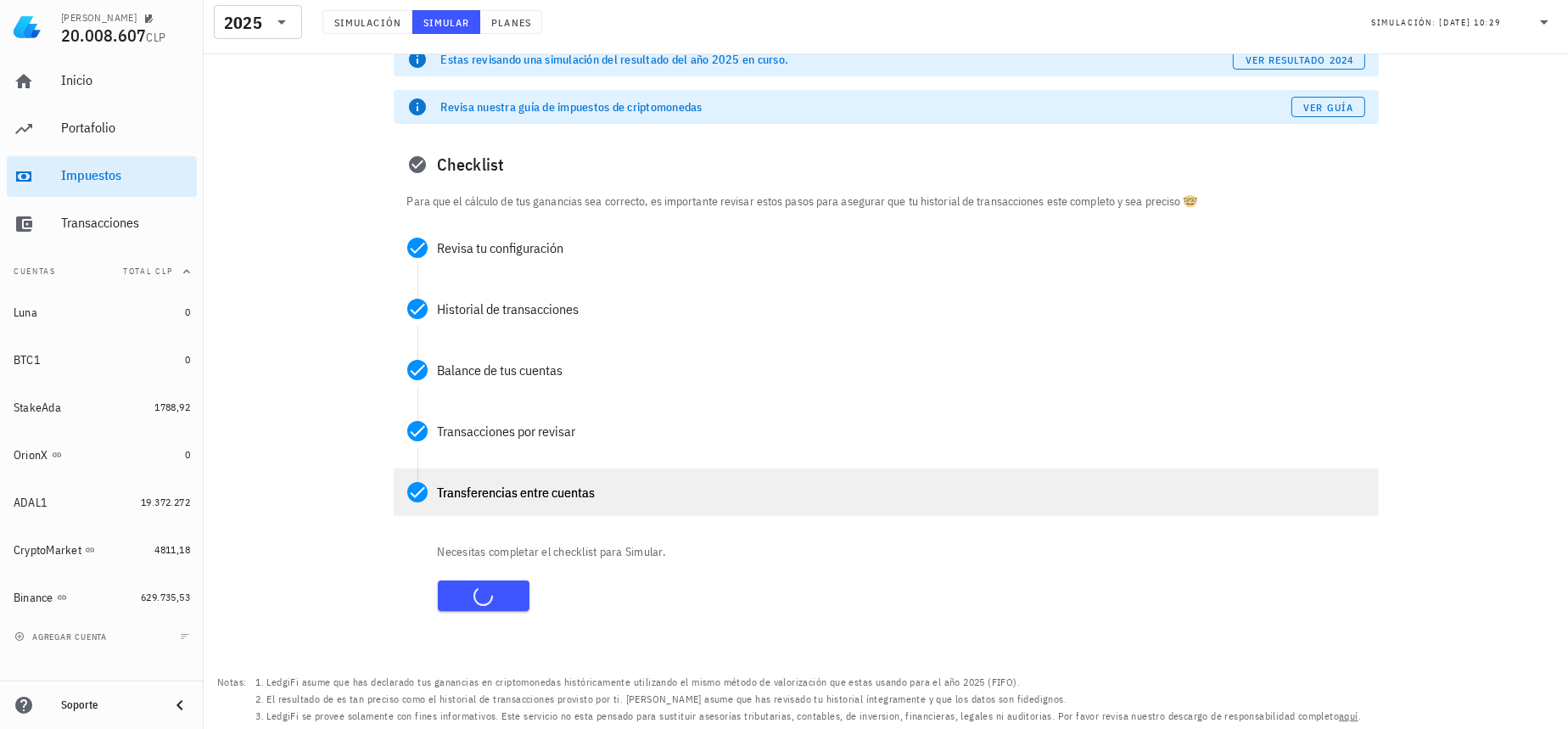
scroll to position [47, 0]
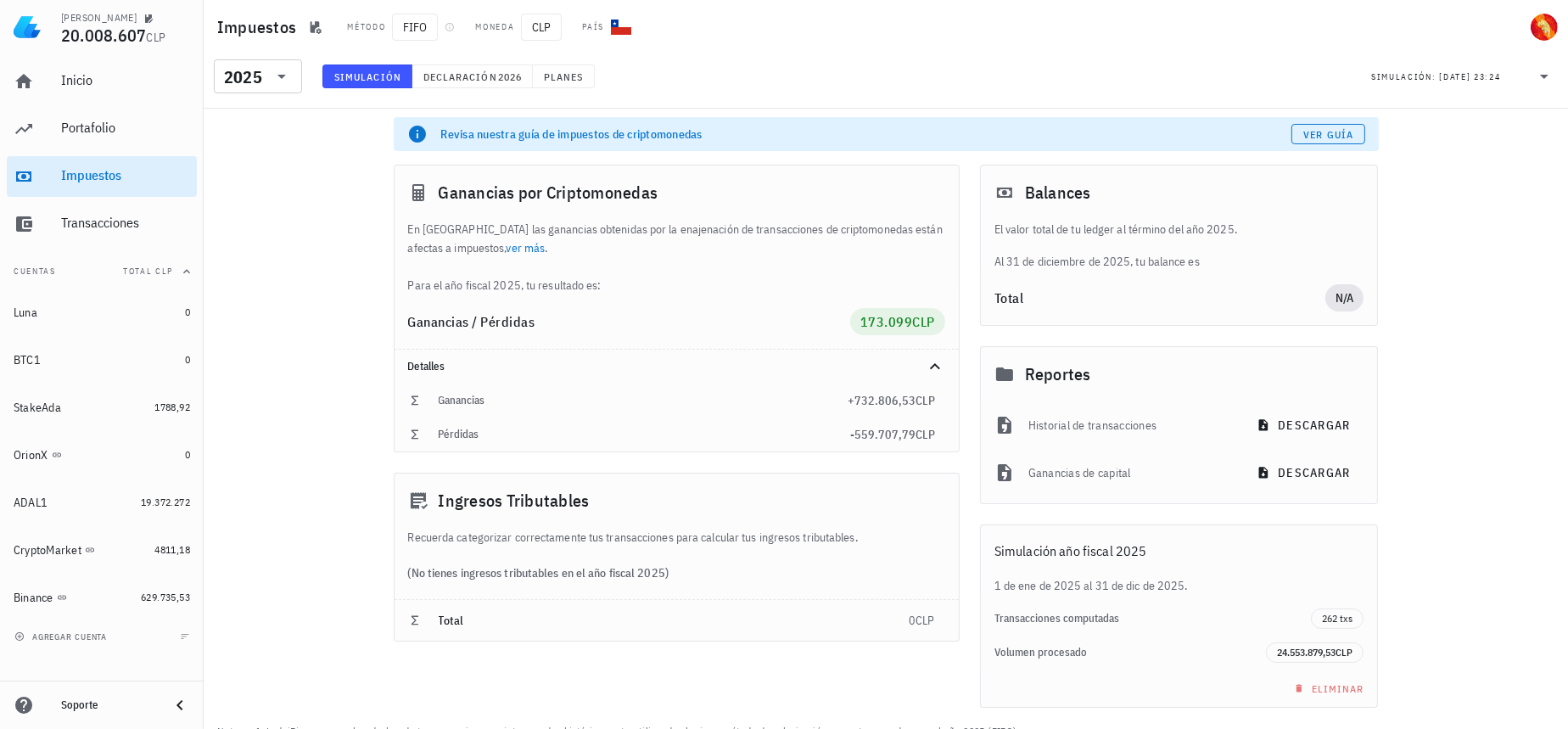
scroll to position [98, 0]
